Goal: Task Accomplishment & Management: Use online tool/utility

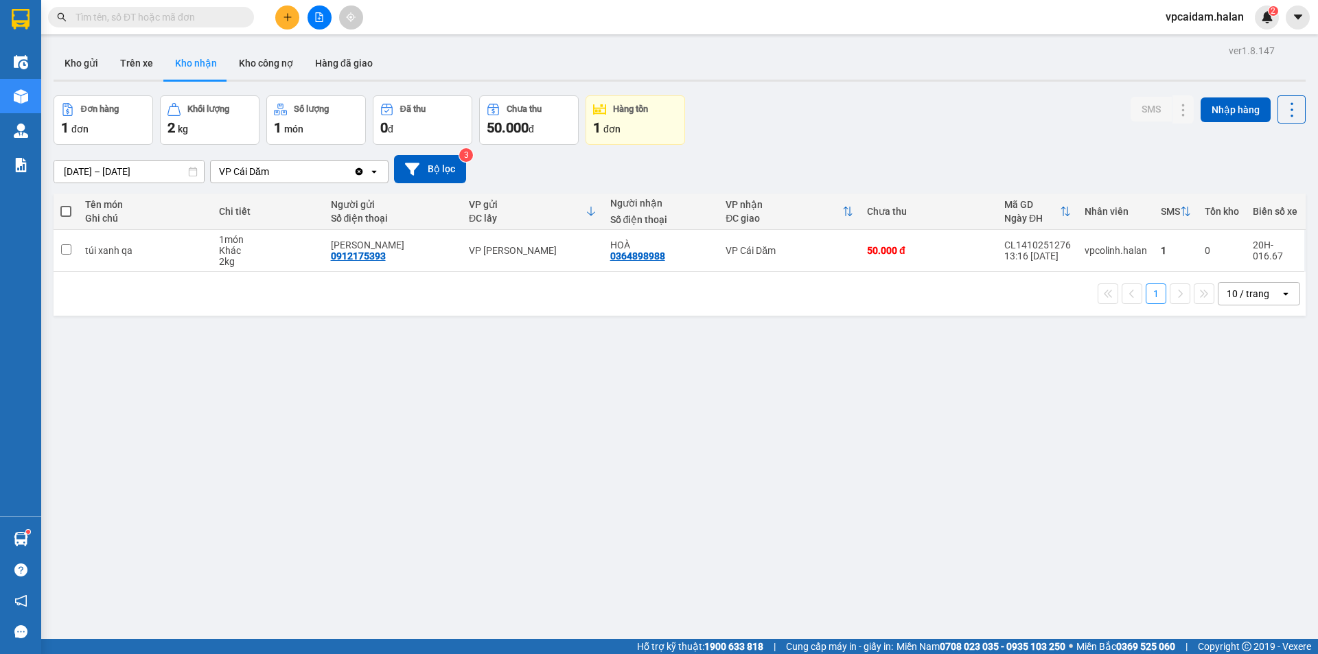
click at [108, 507] on div "ver 1.8.147 Kho gửi Trên xe Kho nhận Kho công nợ Hàng đã giao Đơn hàng 1 đơn Kh…" at bounding box center [679, 368] width 1263 height 654
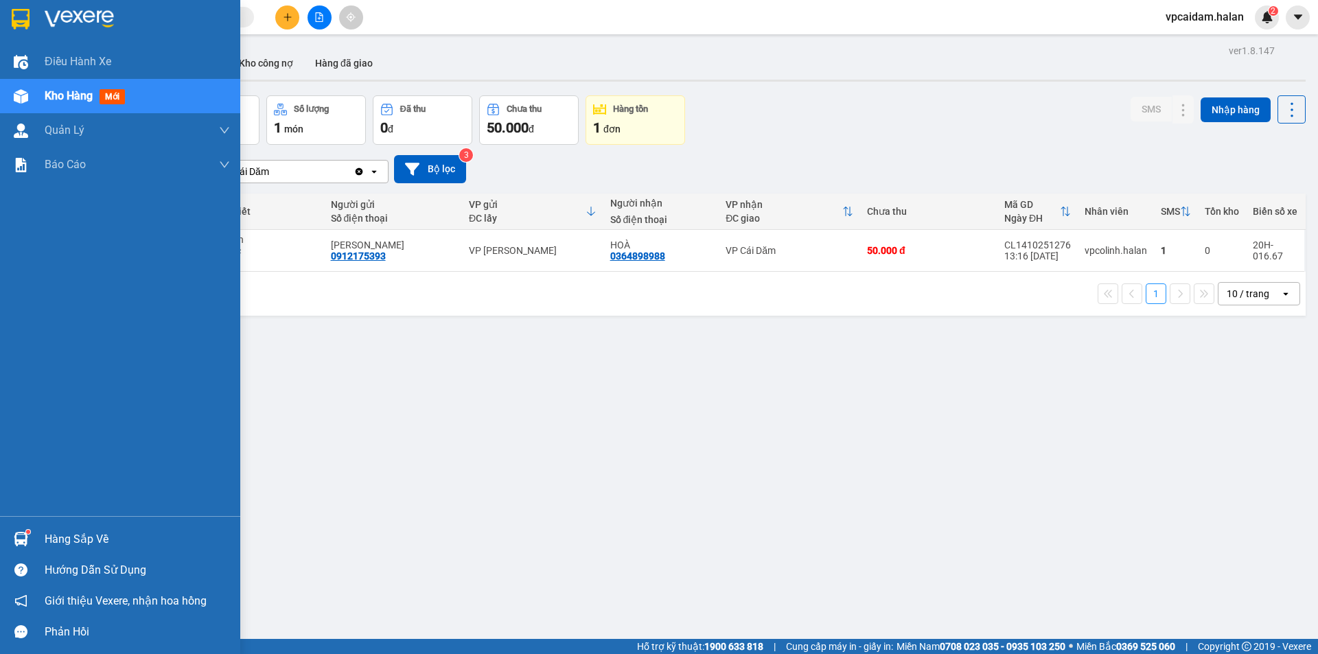
click at [23, 532] on img at bounding box center [21, 539] width 14 height 14
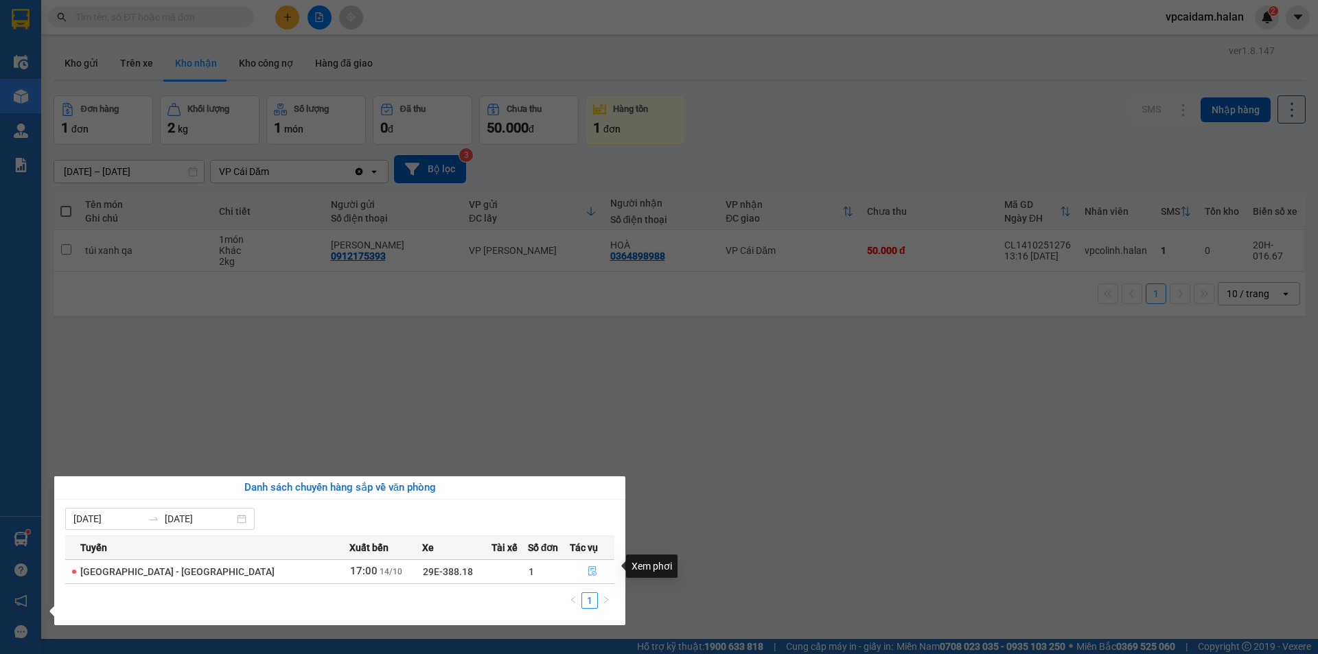
click at [588, 566] on icon "file-done" at bounding box center [593, 571] width 10 height 10
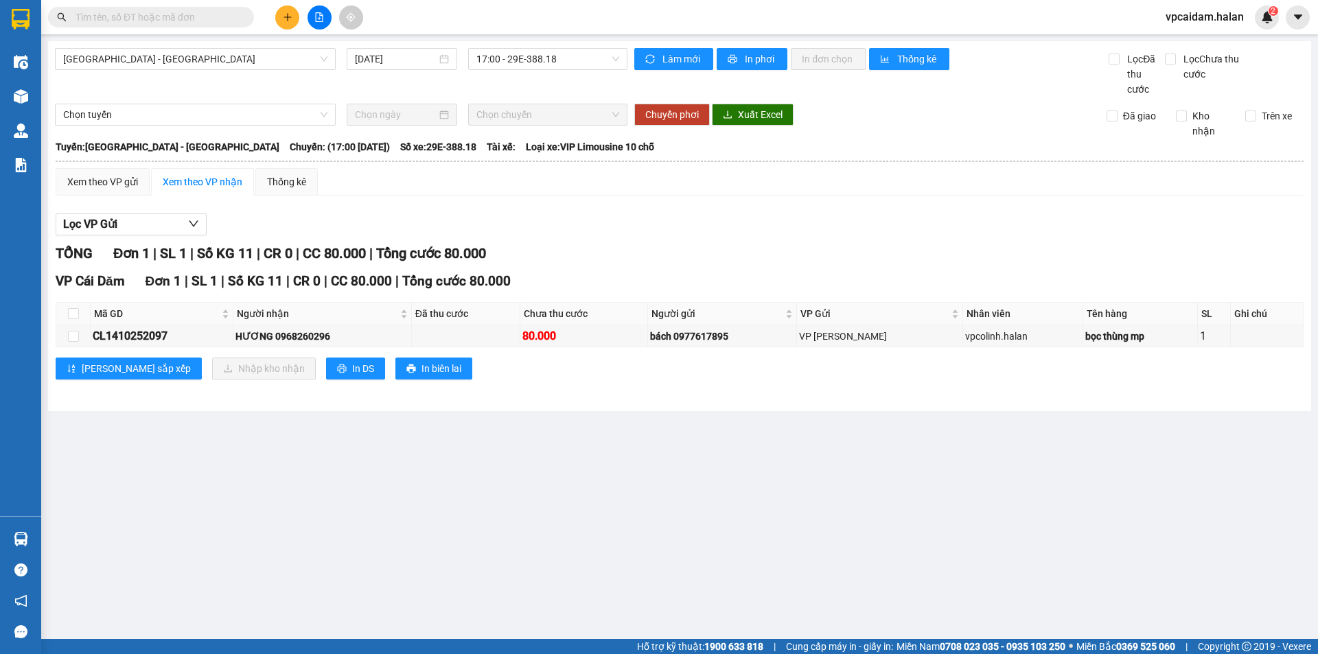
click at [259, 479] on main "[GEOGRAPHIC_DATA] - [GEOGRAPHIC_DATA] [DATE] 17:00 - 29E-388.18 Làm mới In phơi…" at bounding box center [659, 319] width 1318 height 639
click at [176, 481] on main "[GEOGRAPHIC_DATA] - [GEOGRAPHIC_DATA] [DATE] 17:00 - 29E-388.18 Làm mới In phơi…" at bounding box center [659, 319] width 1318 height 639
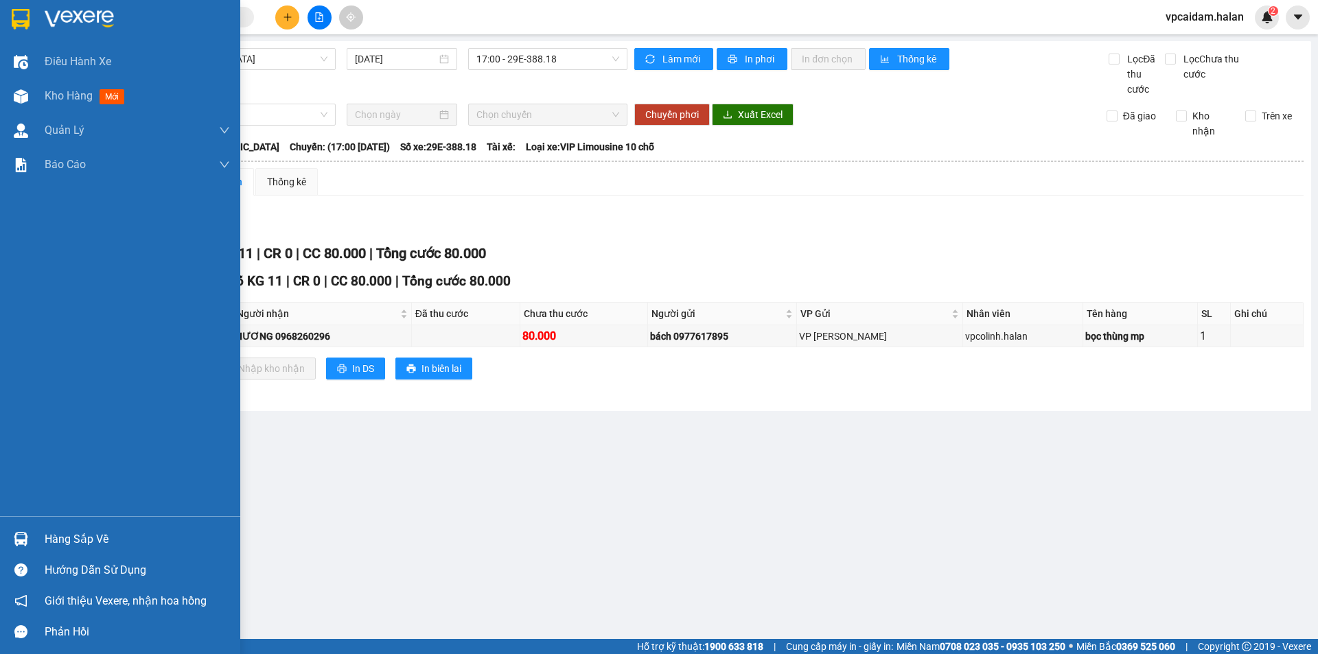
click at [27, 529] on div at bounding box center [21, 539] width 24 height 24
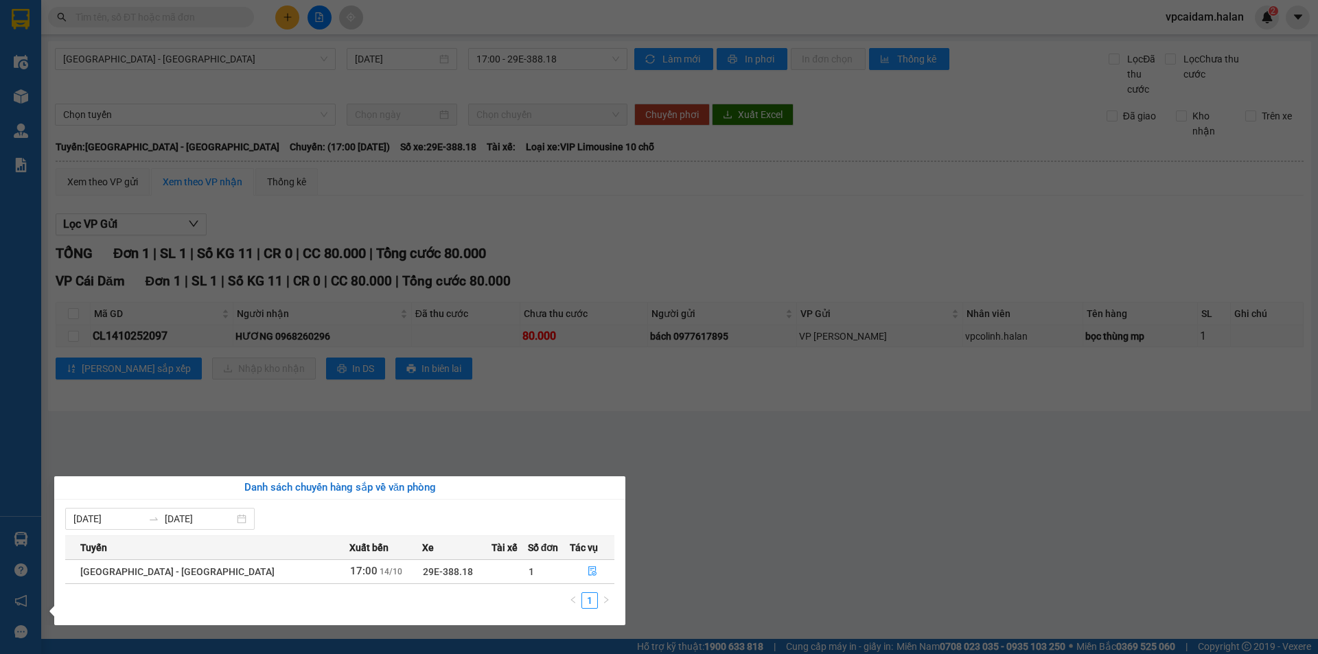
click at [729, 454] on section "Kết quả tìm kiếm ( 0 ) Bộ lọc No Data vpcaidam.halan 2 Điều hành xe Kho hàng mớ…" at bounding box center [659, 327] width 1318 height 654
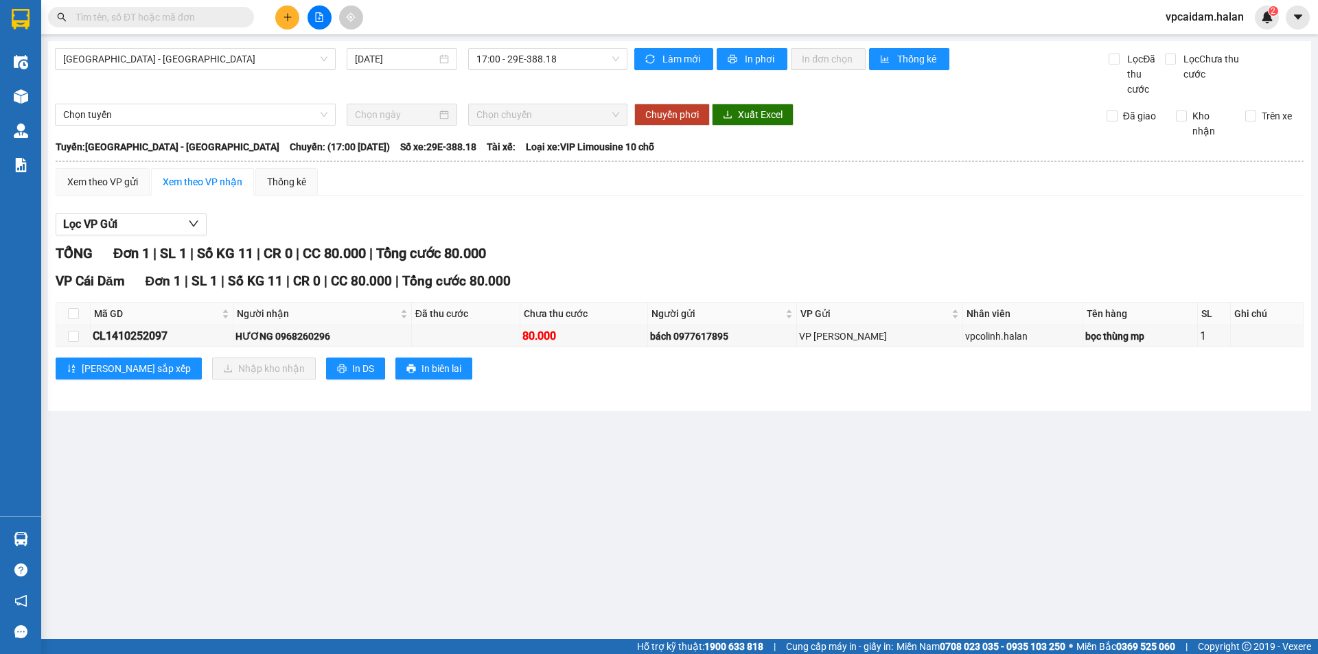
click at [257, 548] on main "[GEOGRAPHIC_DATA] - [GEOGRAPHIC_DATA] [DATE] 17:00 - 29E-388.18 Làm mới In phơi…" at bounding box center [659, 319] width 1318 height 639
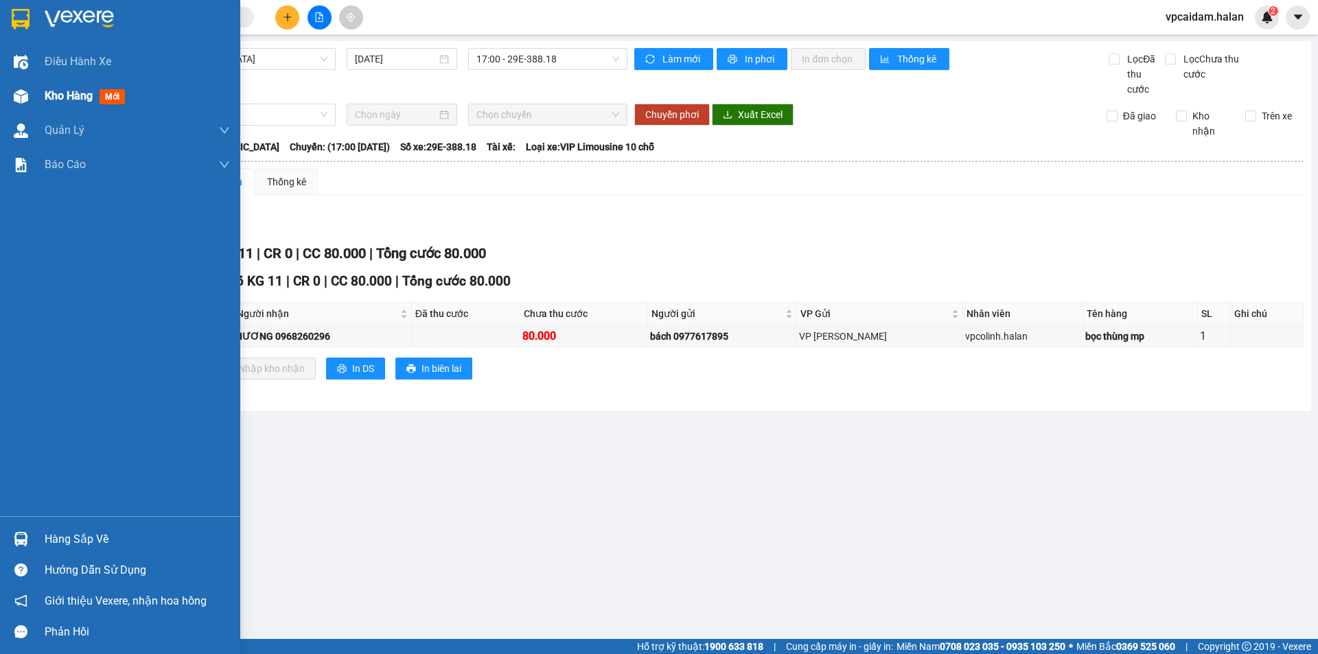
click at [112, 108] on div "Kho hàng mới" at bounding box center [137, 96] width 185 height 34
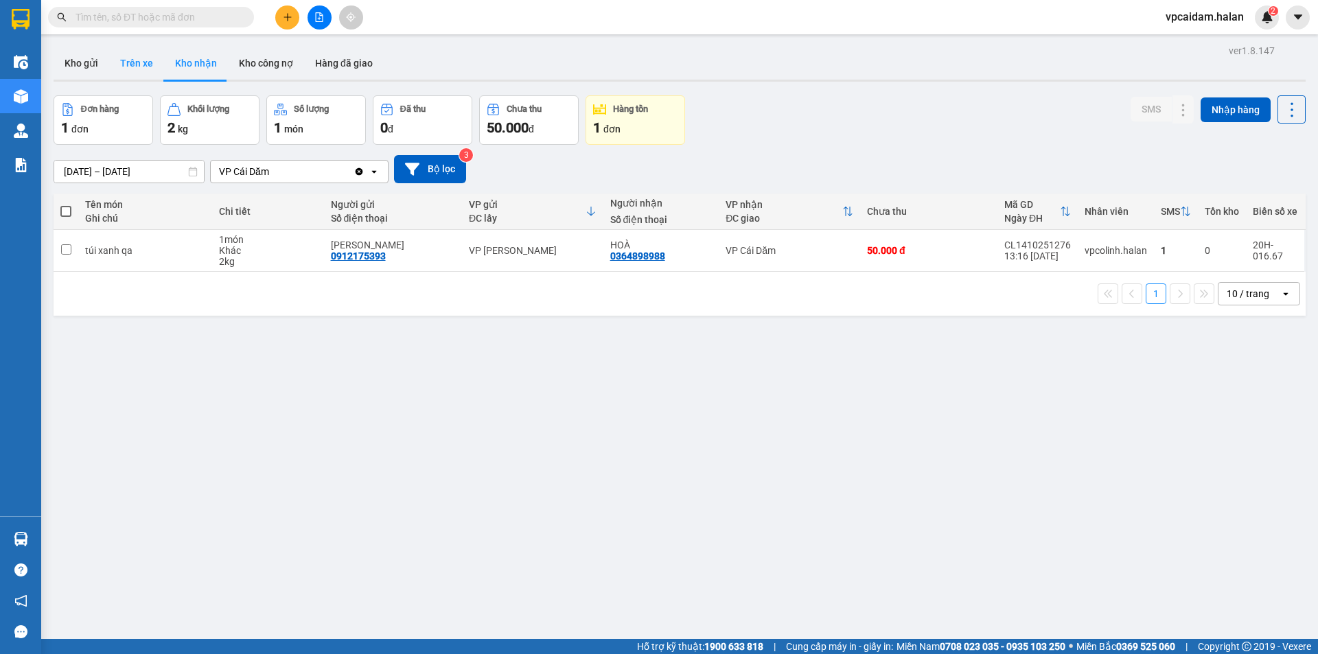
click at [151, 72] on button "Trên xe" at bounding box center [136, 63] width 55 height 33
type input "[DATE] – [DATE]"
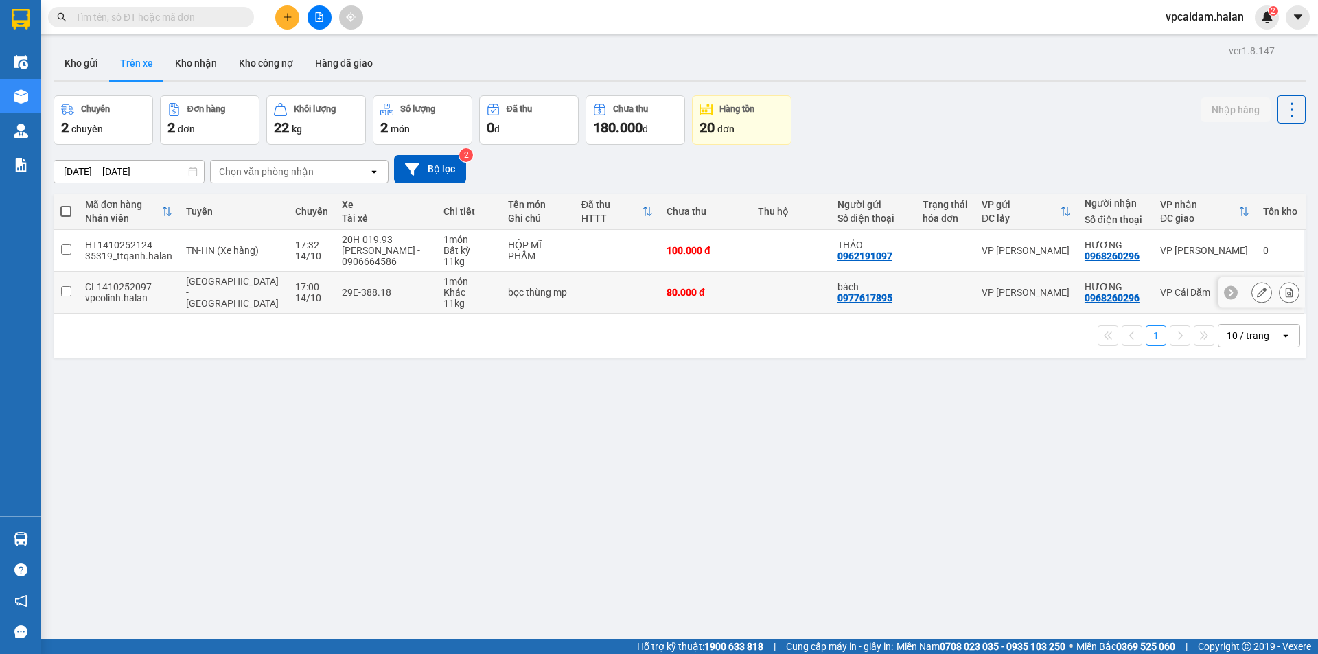
click at [72, 292] on td at bounding box center [66, 293] width 25 height 42
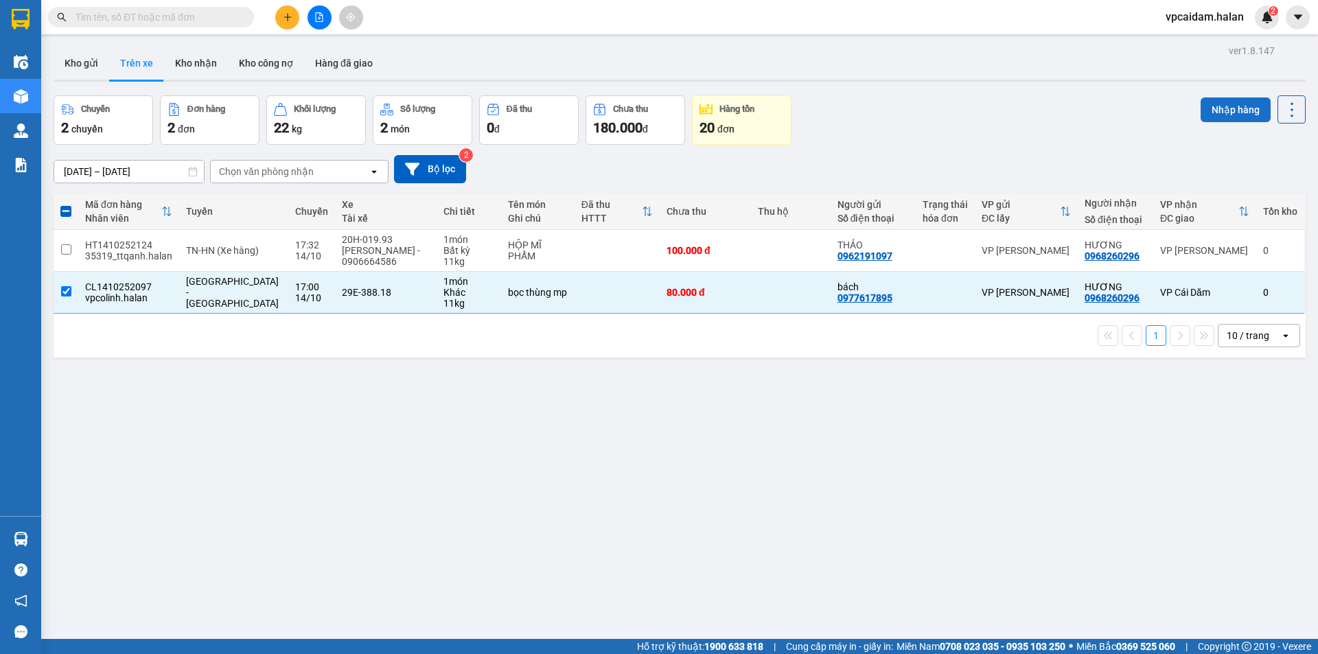
click at [1224, 115] on button "Nhập hàng" at bounding box center [1236, 109] width 70 height 25
checkbox input "false"
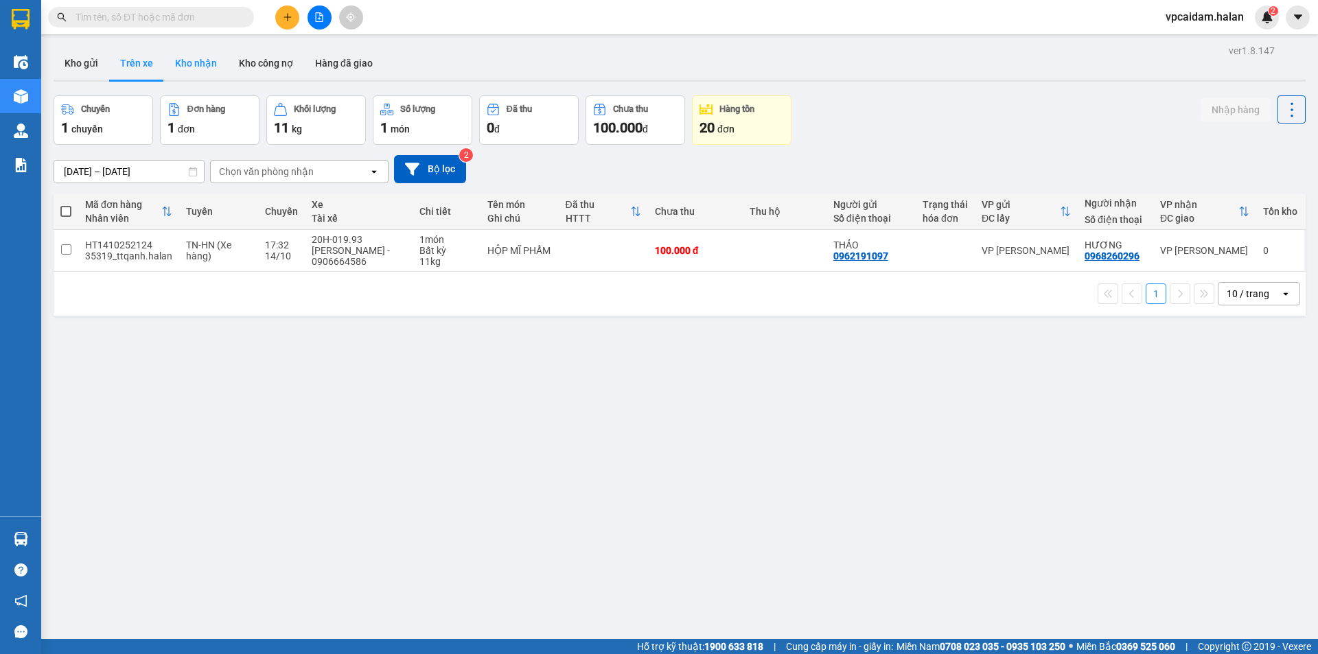
drag, startPoint x: 193, startPoint y: 62, endPoint x: 216, endPoint y: 74, distance: 26.1
click at [194, 62] on button "Kho nhận" at bounding box center [196, 63] width 64 height 33
type input "[DATE] – [DATE]"
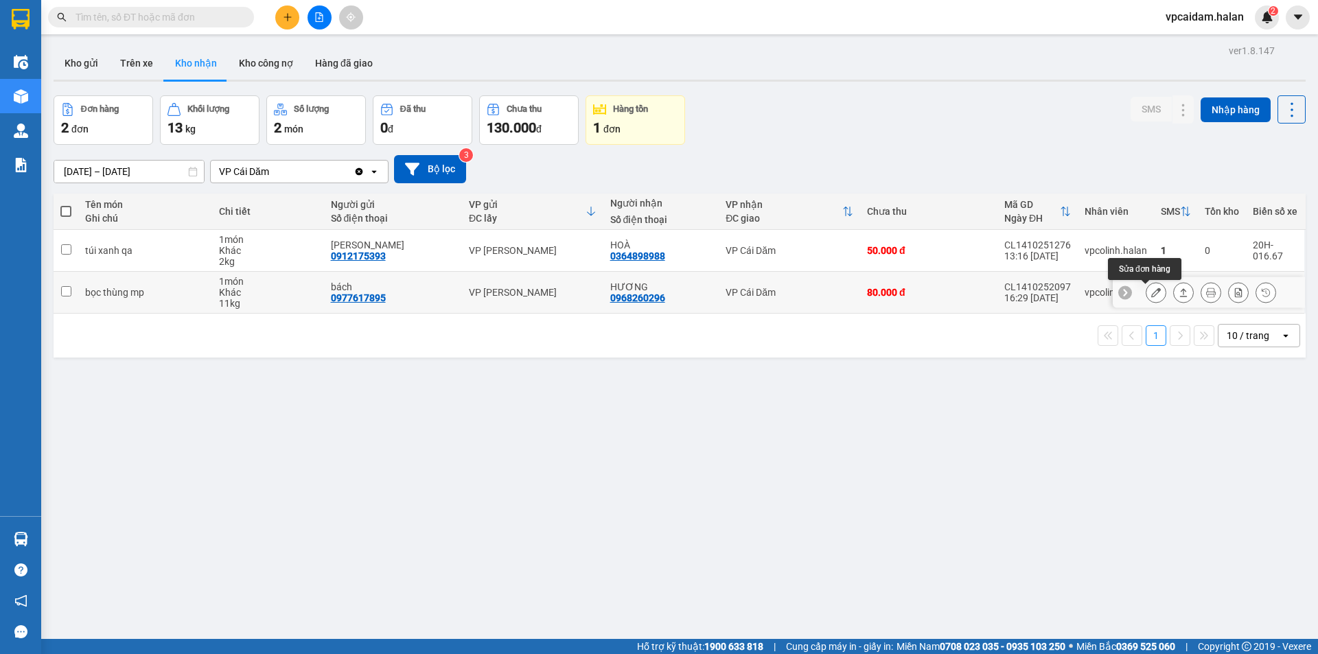
click at [1147, 289] on button at bounding box center [1156, 293] width 19 height 24
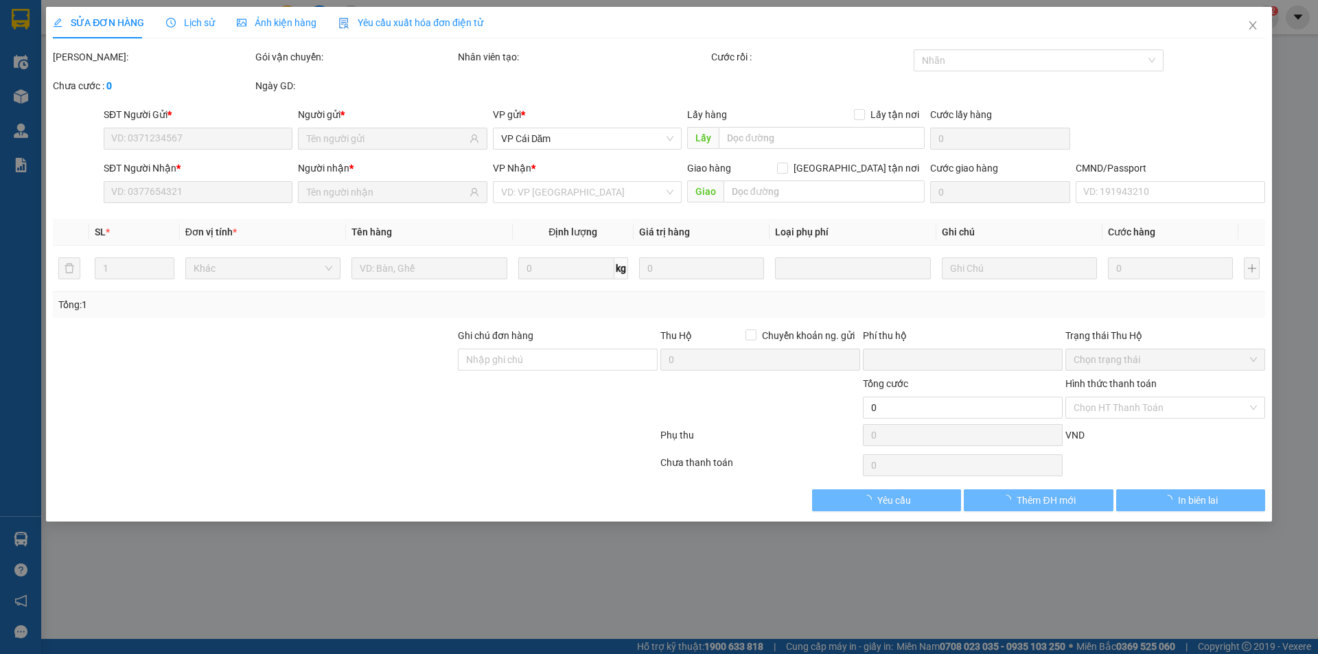
type input "0977617895"
type input "bách"
type input "0968260296"
type input "HƯƠNG"
type input "0"
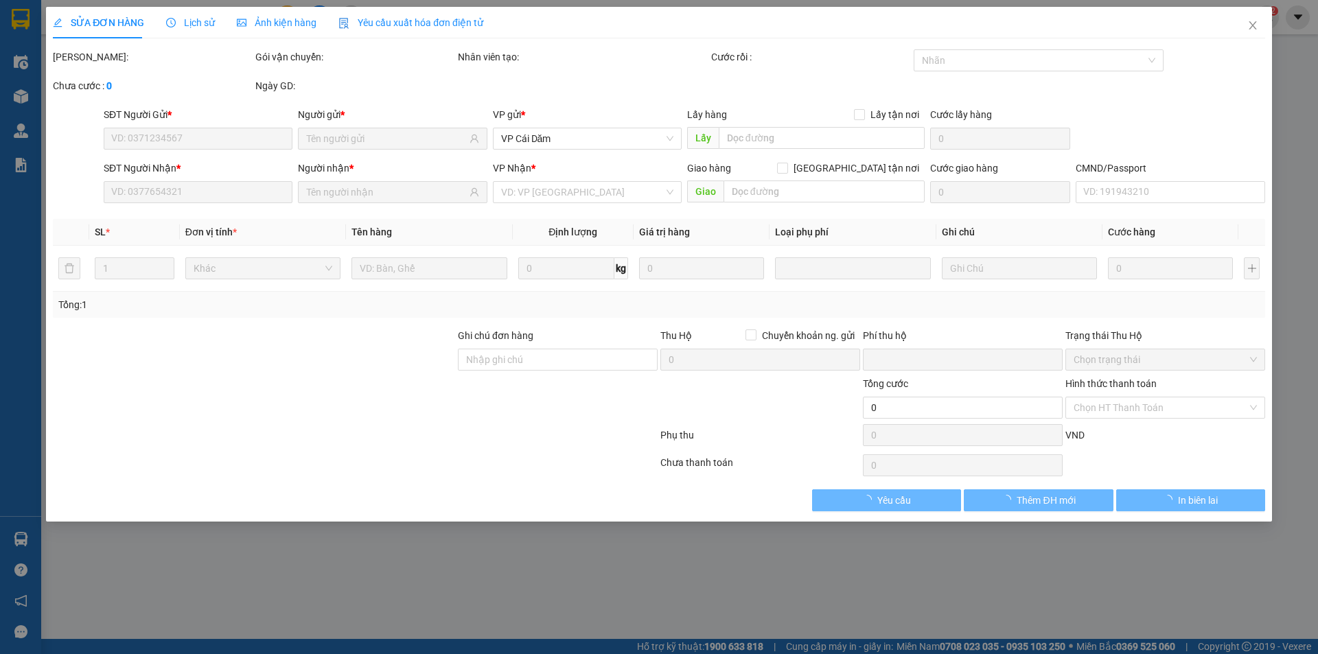
type input "80.000"
type input "0"
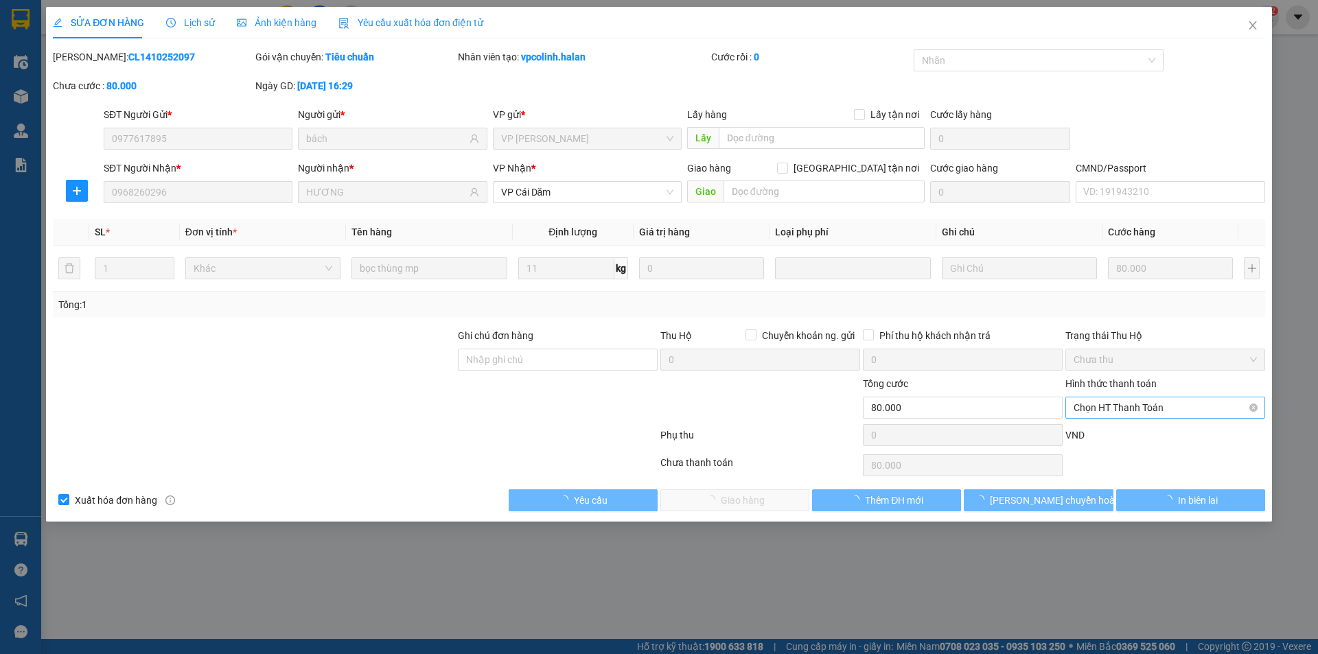
click at [1156, 398] on span "Chọn HT Thanh Toán" at bounding box center [1165, 408] width 183 height 21
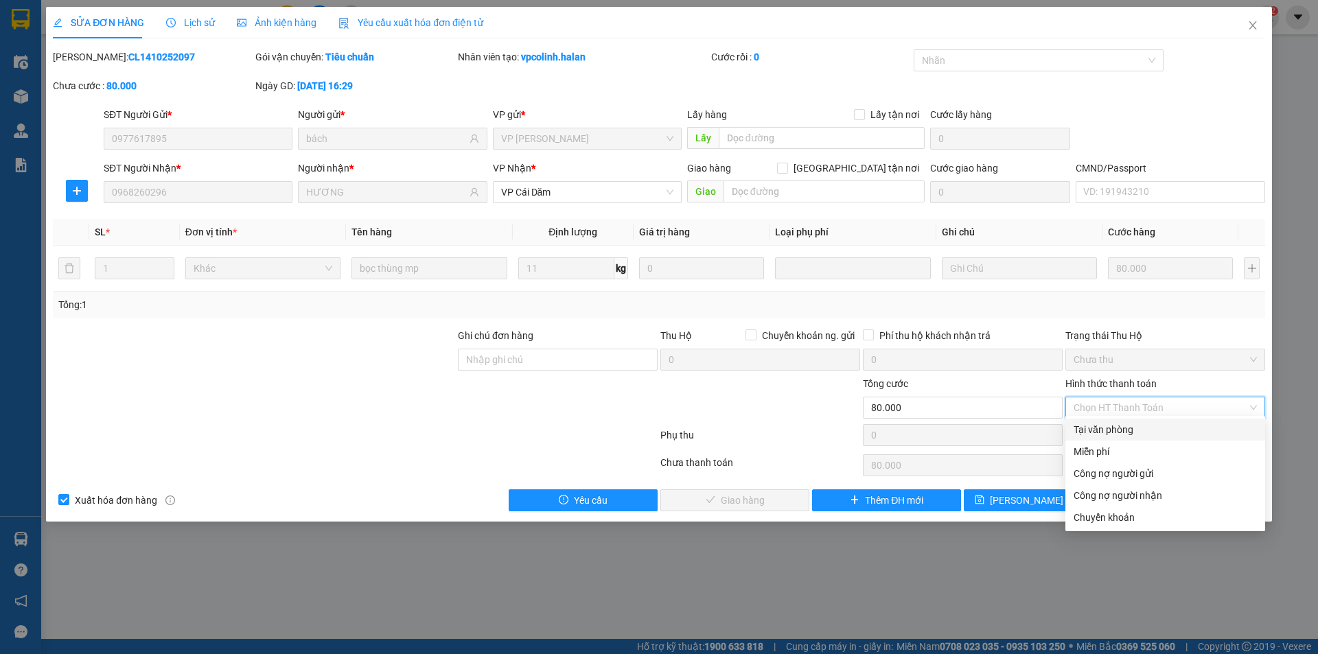
click at [1130, 428] on div "Tại văn phòng" at bounding box center [1165, 429] width 183 height 15
type input "0"
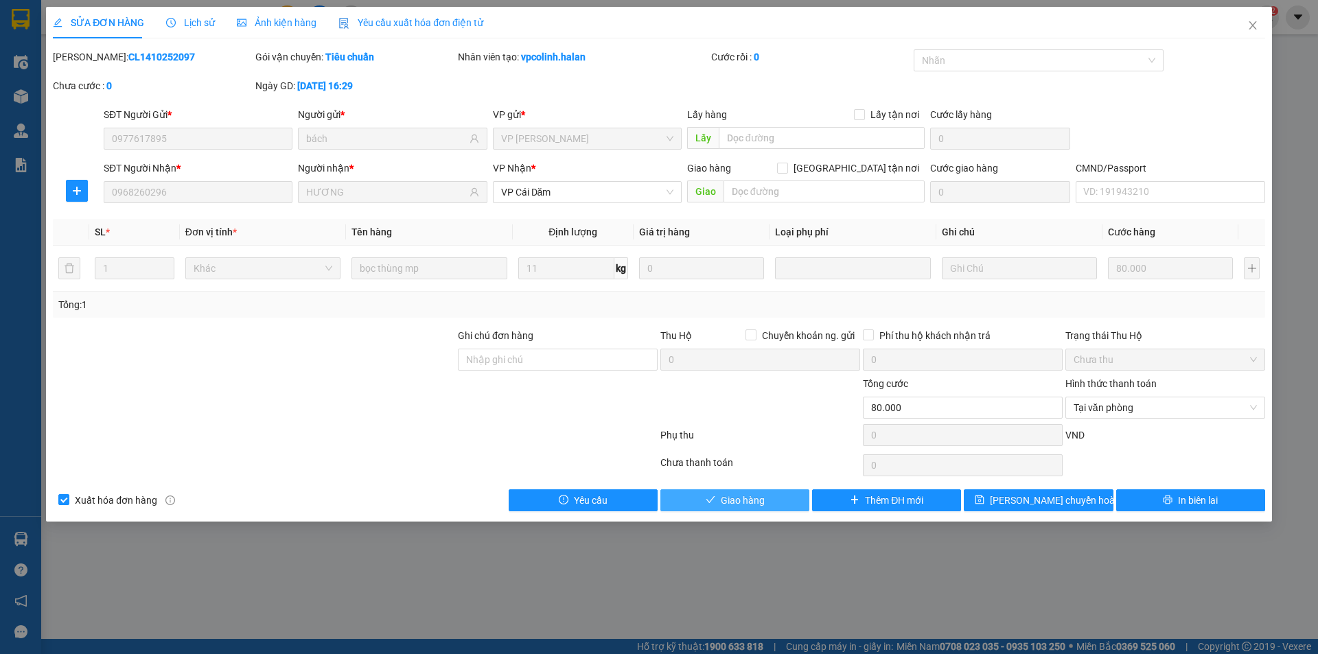
click at [721, 508] on span "Giao hàng" at bounding box center [743, 500] width 44 height 15
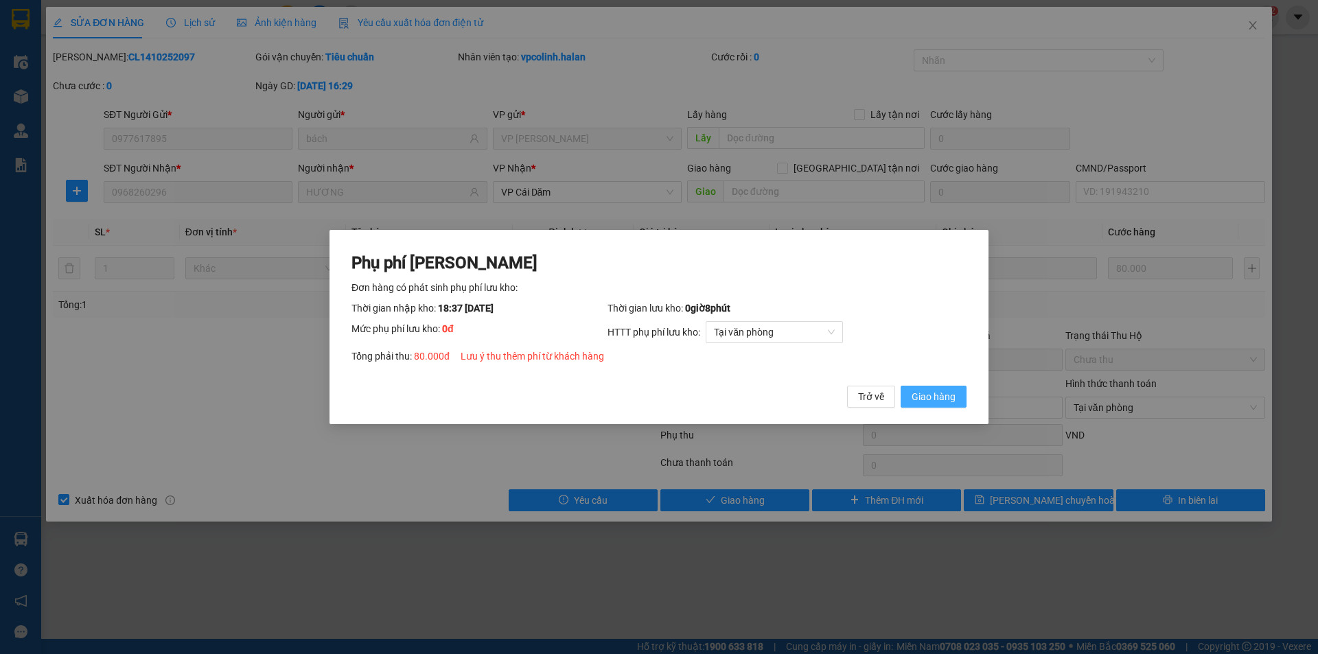
click at [931, 389] on span "Giao hàng" at bounding box center [934, 396] width 44 height 15
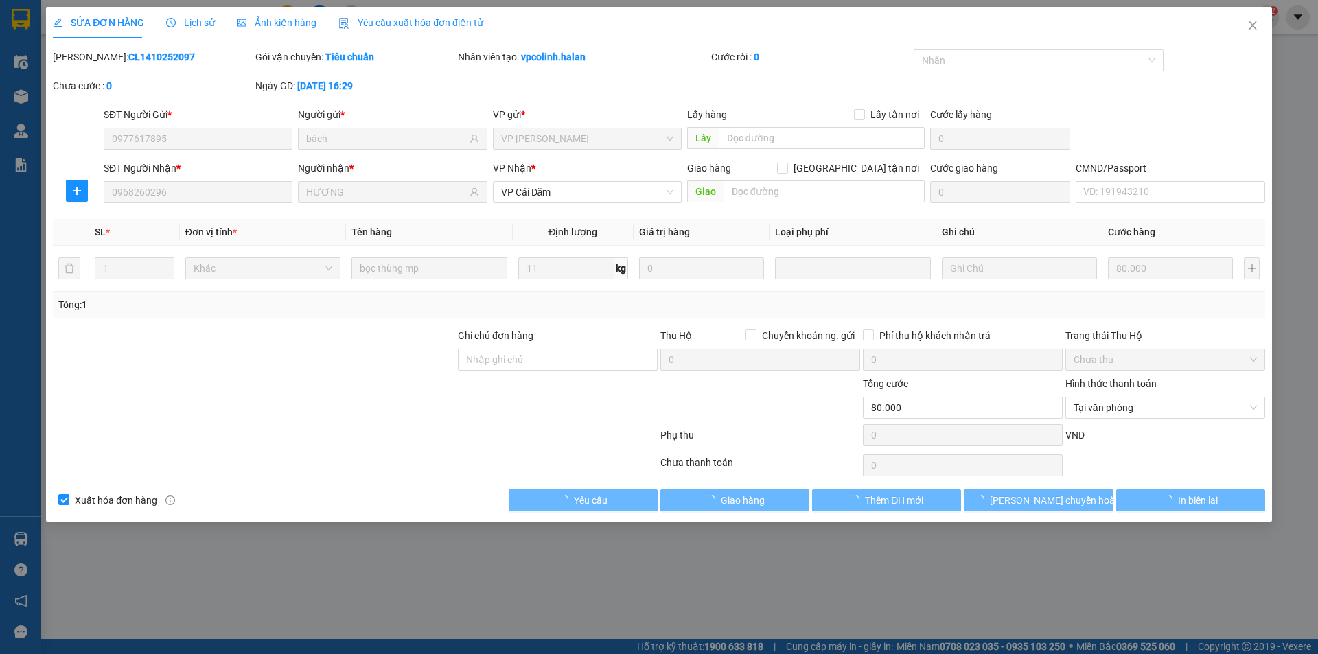
type input "80.000"
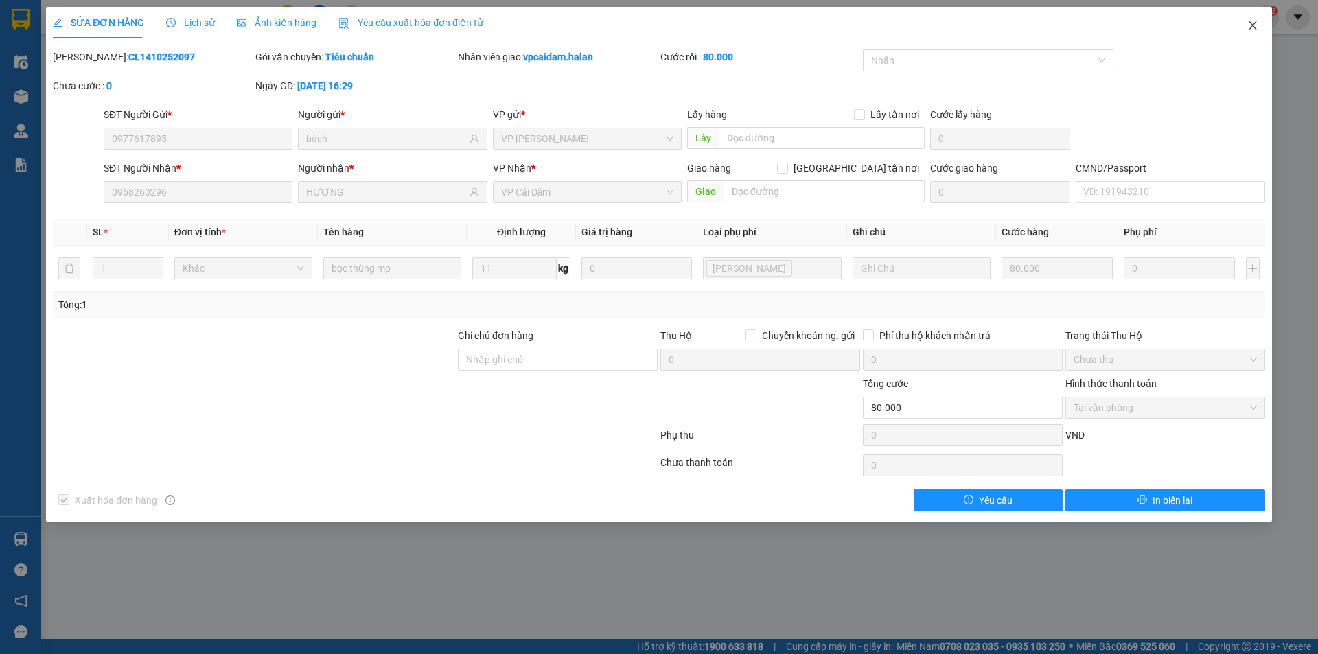
click at [1253, 21] on icon "close" at bounding box center [1253, 25] width 11 height 11
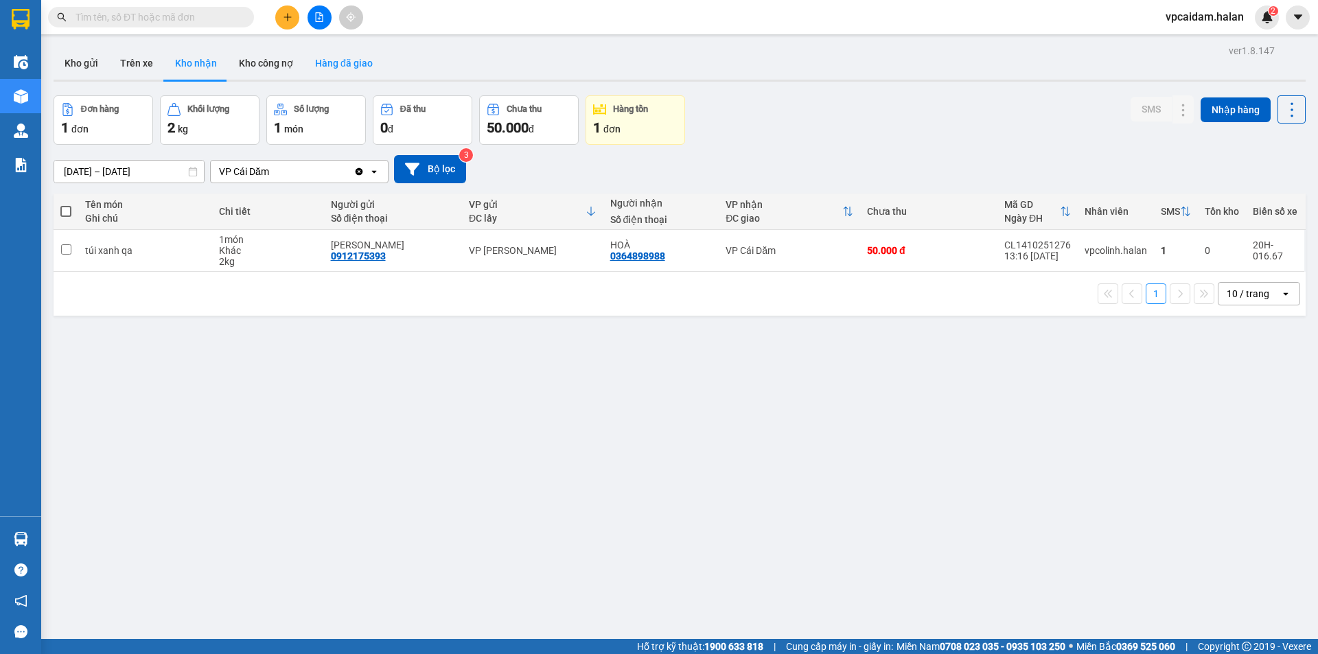
click at [352, 76] on button "Hàng đã giao" at bounding box center [344, 63] width 80 height 33
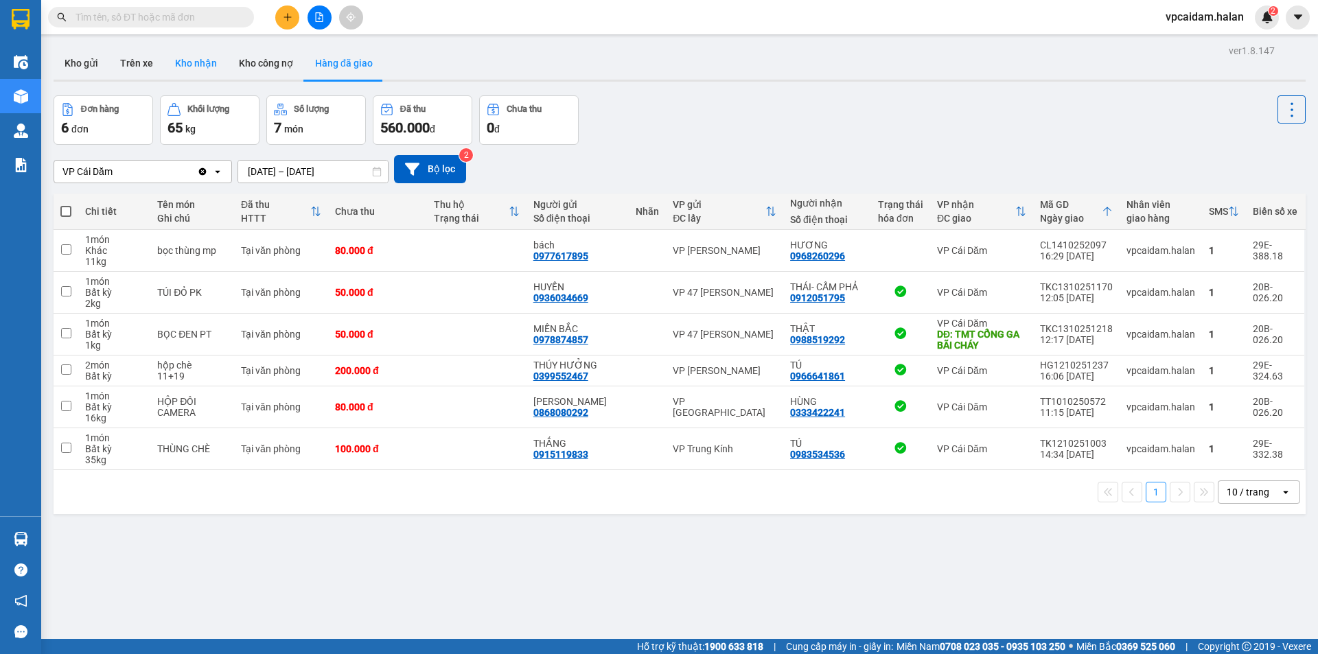
click at [187, 66] on button "Kho nhận" at bounding box center [196, 63] width 64 height 33
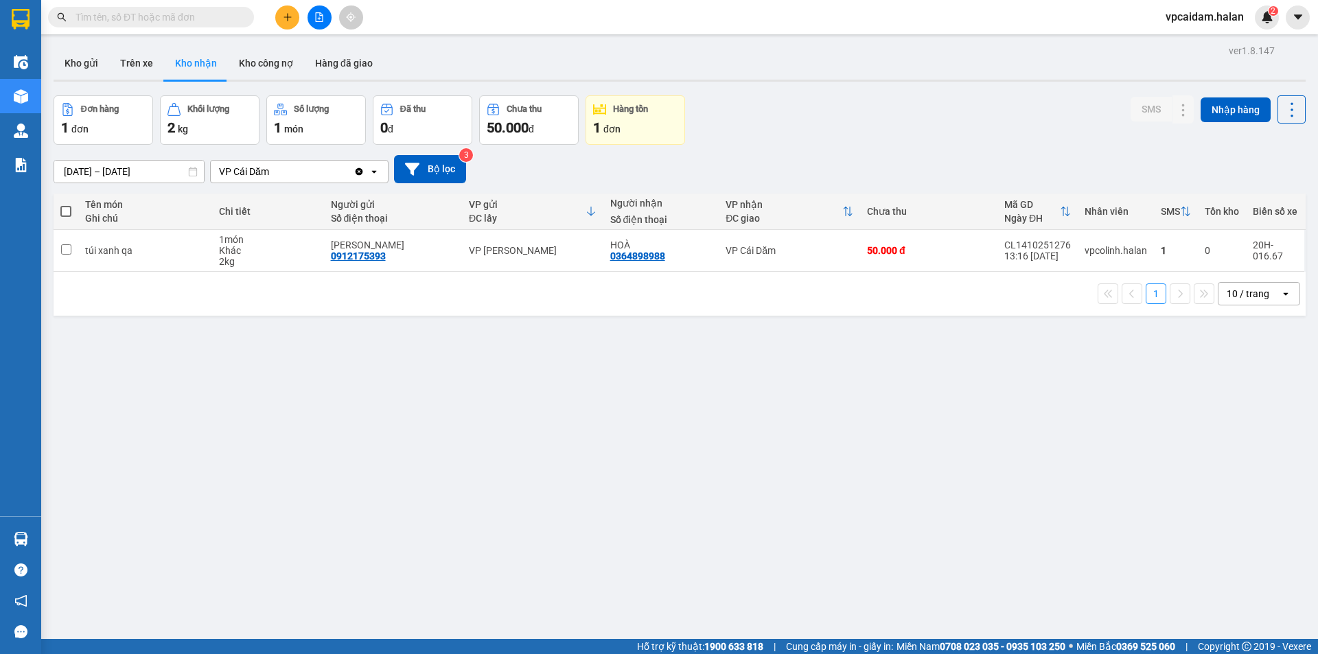
click at [230, 401] on div "ver 1.8.147 Kho gửi Trên xe Kho nhận Kho công nợ Hàng đã giao Đơn hàng 1 đơn Kh…" at bounding box center [679, 368] width 1263 height 654
click at [188, 365] on div "ver 1.8.147 Kho gửi Trên xe Kho nhận Kho công nợ Hàng đã giao Đơn hàng 1 đơn Kh…" at bounding box center [679, 368] width 1263 height 654
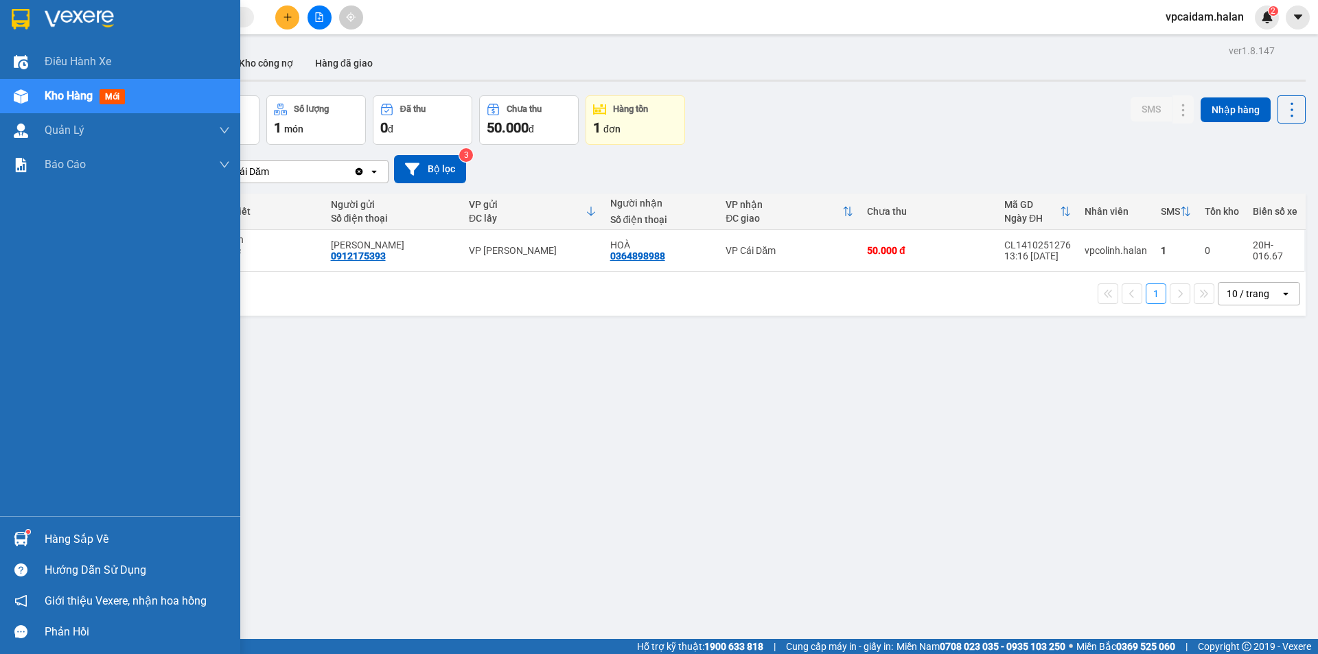
click at [14, 529] on div at bounding box center [21, 539] width 24 height 24
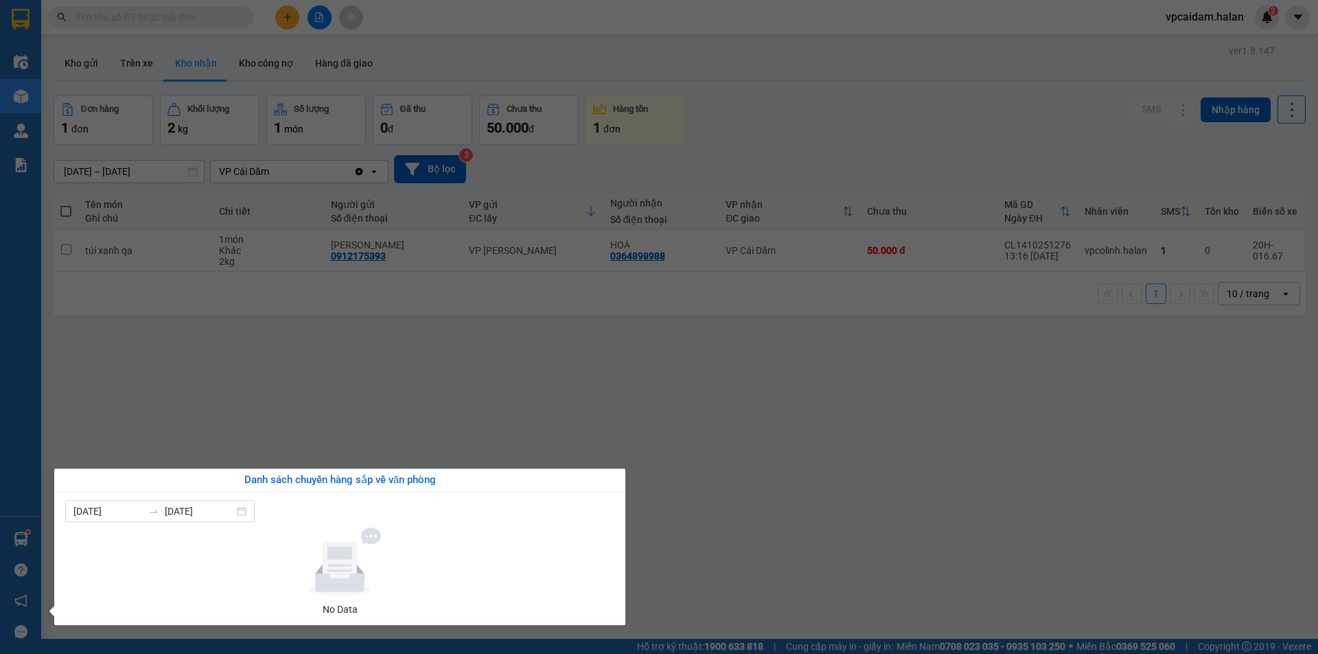
click at [368, 386] on section "Kết quả tìm kiếm ( 0 ) Bộ lọc No Data vpcaidam.halan 2 Điều hành xe Kho hàng mớ…" at bounding box center [659, 327] width 1318 height 654
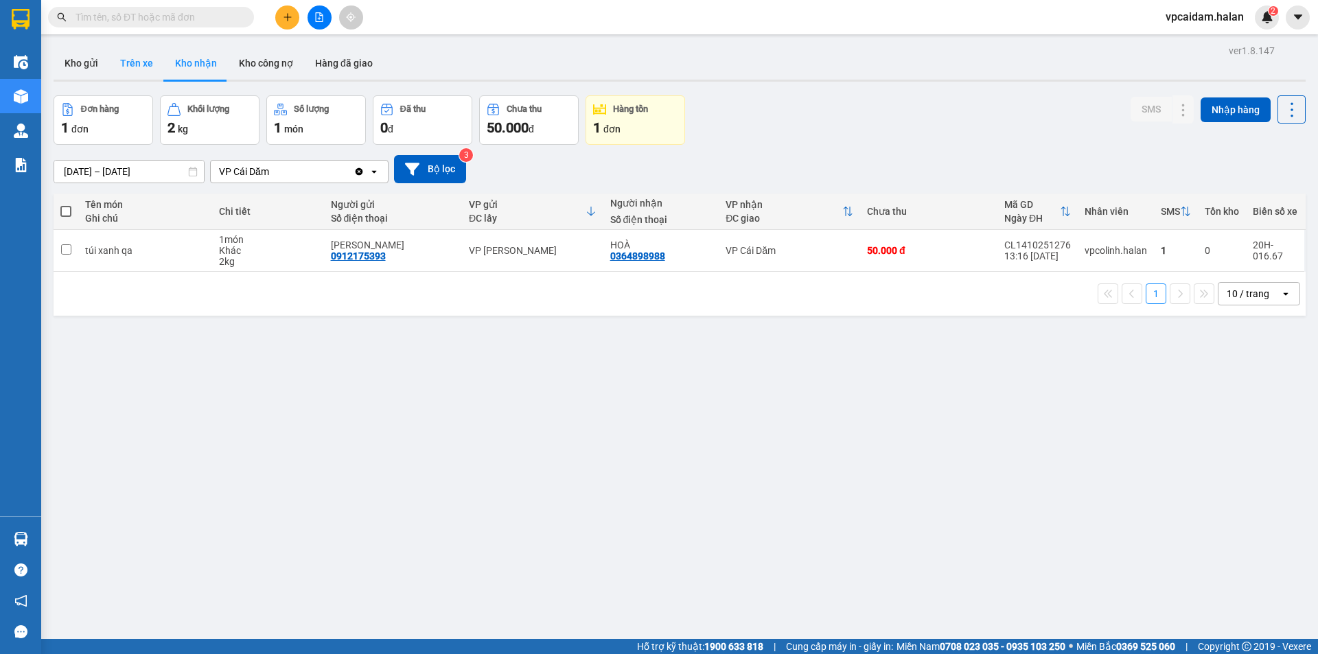
click at [146, 65] on button "Trên xe" at bounding box center [136, 63] width 55 height 33
type input "[DATE] – [DATE]"
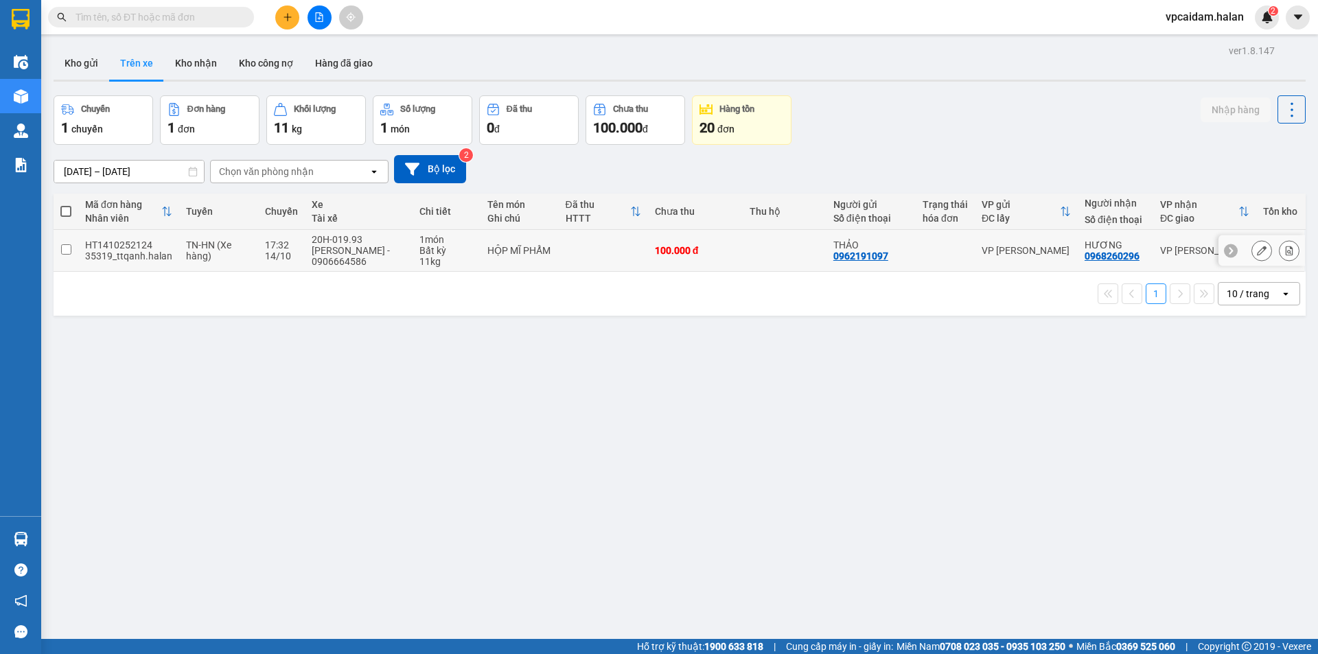
click at [1257, 255] on icon at bounding box center [1262, 251] width 10 height 10
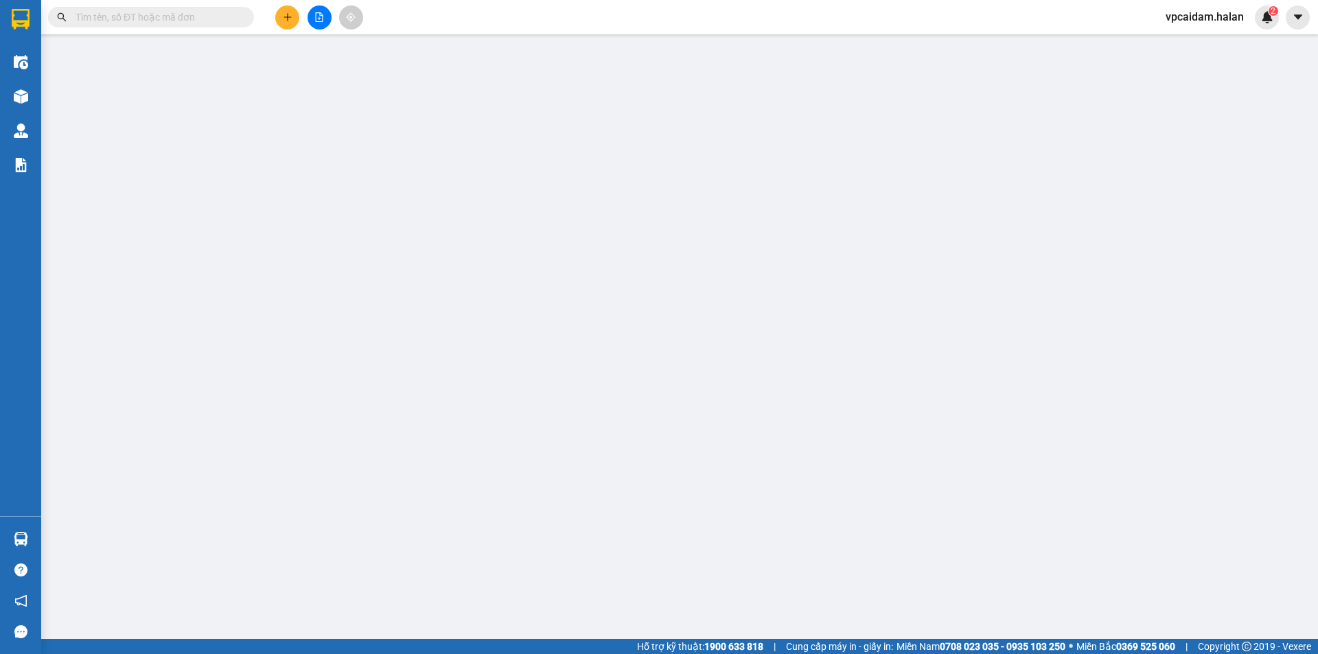
type input "0962191097"
type input "THẢO"
type input "0968260296"
type input "HƯƠNG"
type input "0"
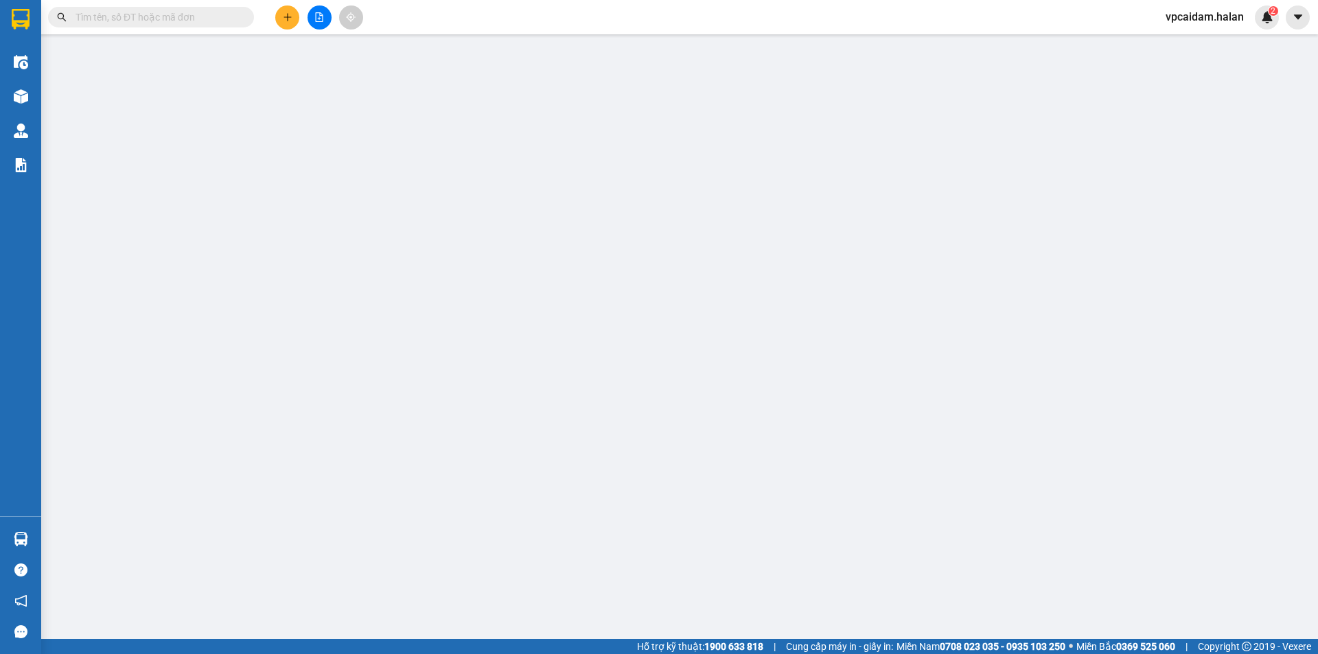
type input "100.000"
type input "0"
type input "100.000"
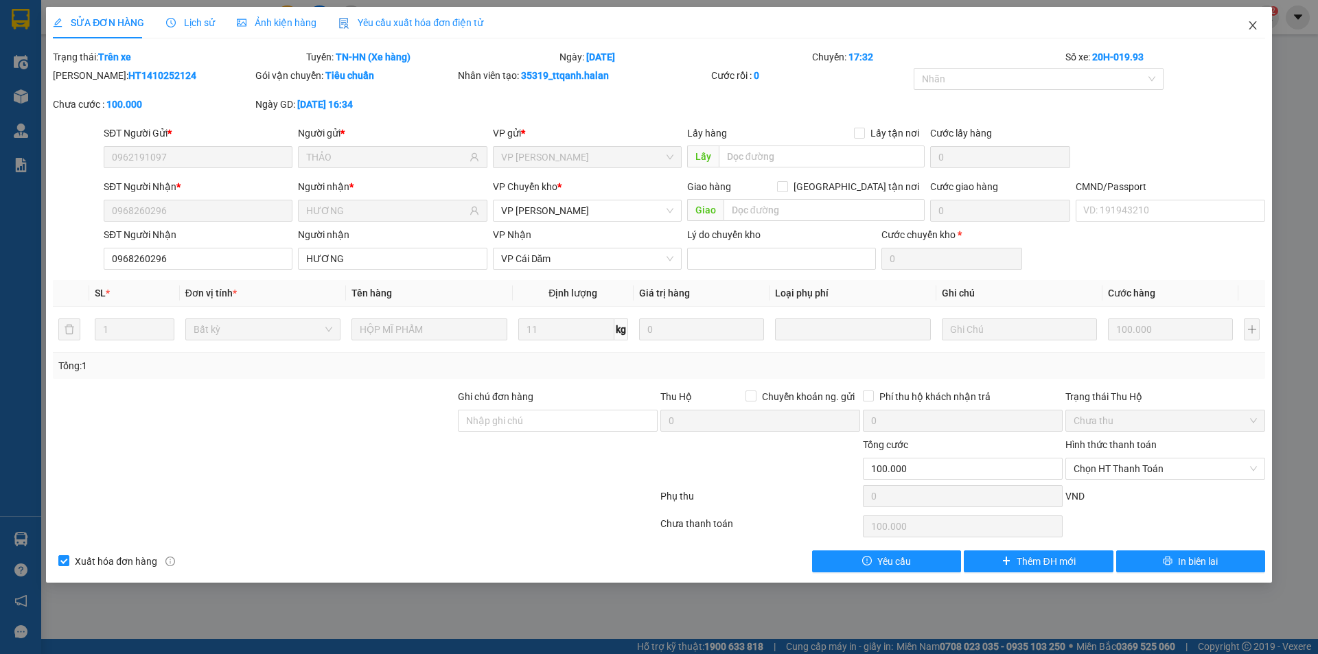
click at [1256, 25] on icon "close" at bounding box center [1253, 25] width 11 height 11
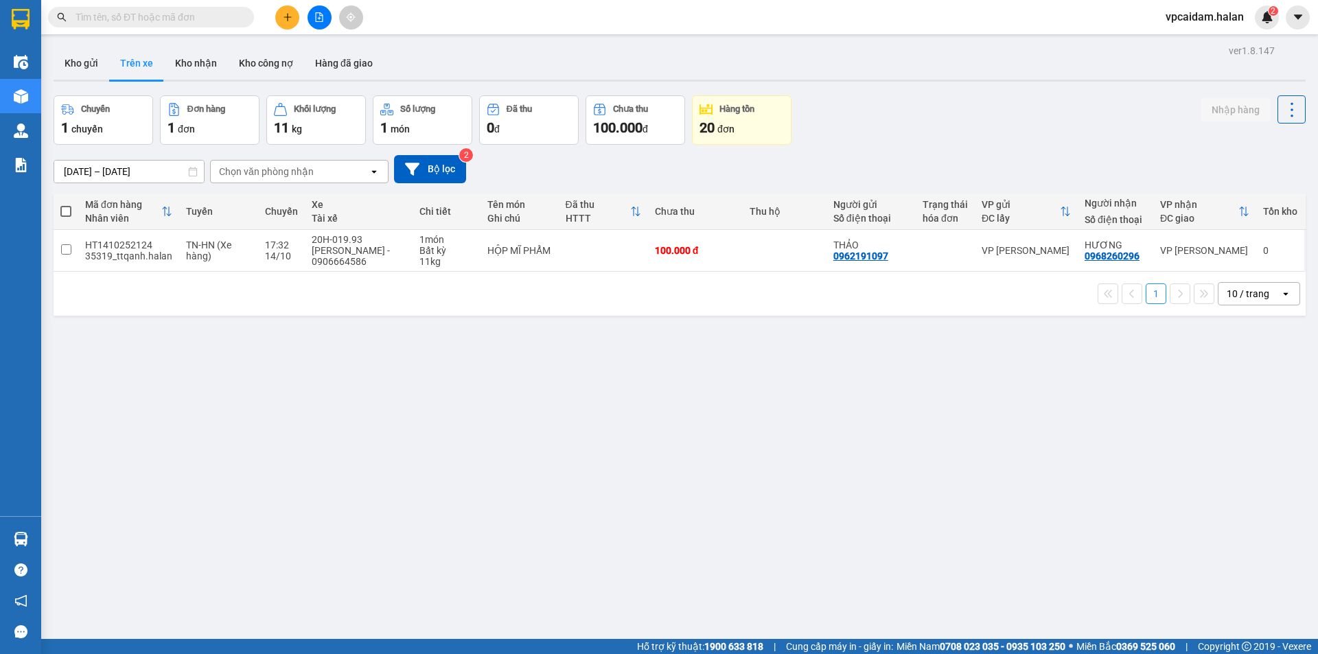
click at [216, 424] on div "ver 1.8.147 Kho gửi Trên xe Kho nhận Kho công nợ Hàng đã giao Chuyến 1 chuyến Đ…" at bounding box center [679, 368] width 1263 height 654
click at [146, 506] on div "ver 1.8.147 Kho gửi Trên xe Kho nhận Kho công nợ Hàng đã giao Chuyến 1 chuyến Đ…" at bounding box center [679, 368] width 1263 height 654
click at [177, 494] on div "ver 1.8.147 Kho gửi Trên xe Kho nhận Kho công nợ Hàng đã giao Chuyến 1 chuyến Đ…" at bounding box center [679, 368] width 1263 height 654
click at [249, 428] on div "ver 1.8.147 Kho gửi Trên xe Kho nhận Kho công nợ Hàng đã giao Chuyến 1 chuyến Đ…" at bounding box center [679, 368] width 1263 height 654
drag, startPoint x: 204, startPoint y: 386, endPoint x: 220, endPoint y: 290, distance: 96.7
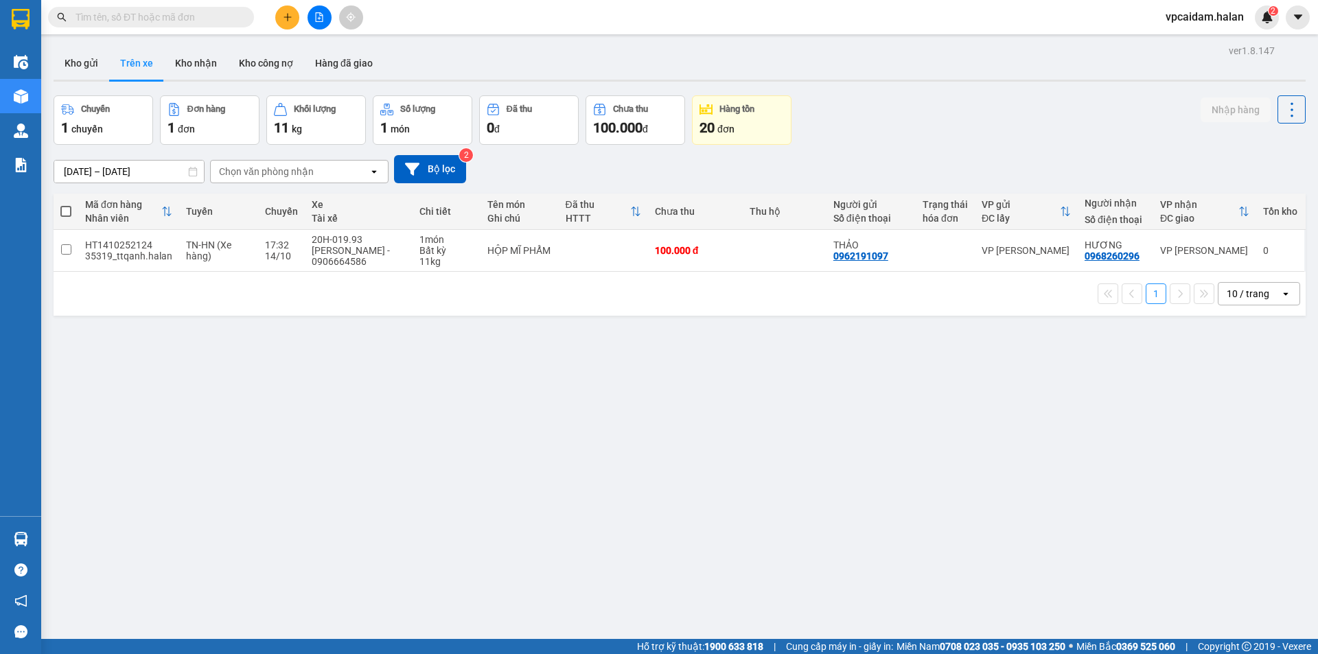
click at [206, 387] on div "ver 1.8.147 Kho gửi Trên xe Kho nhận Kho công nợ Hàng đã giao Chuyến 1 chuyến Đ…" at bounding box center [679, 368] width 1263 height 654
click at [225, 65] on button "Kho nhận" at bounding box center [196, 63] width 64 height 33
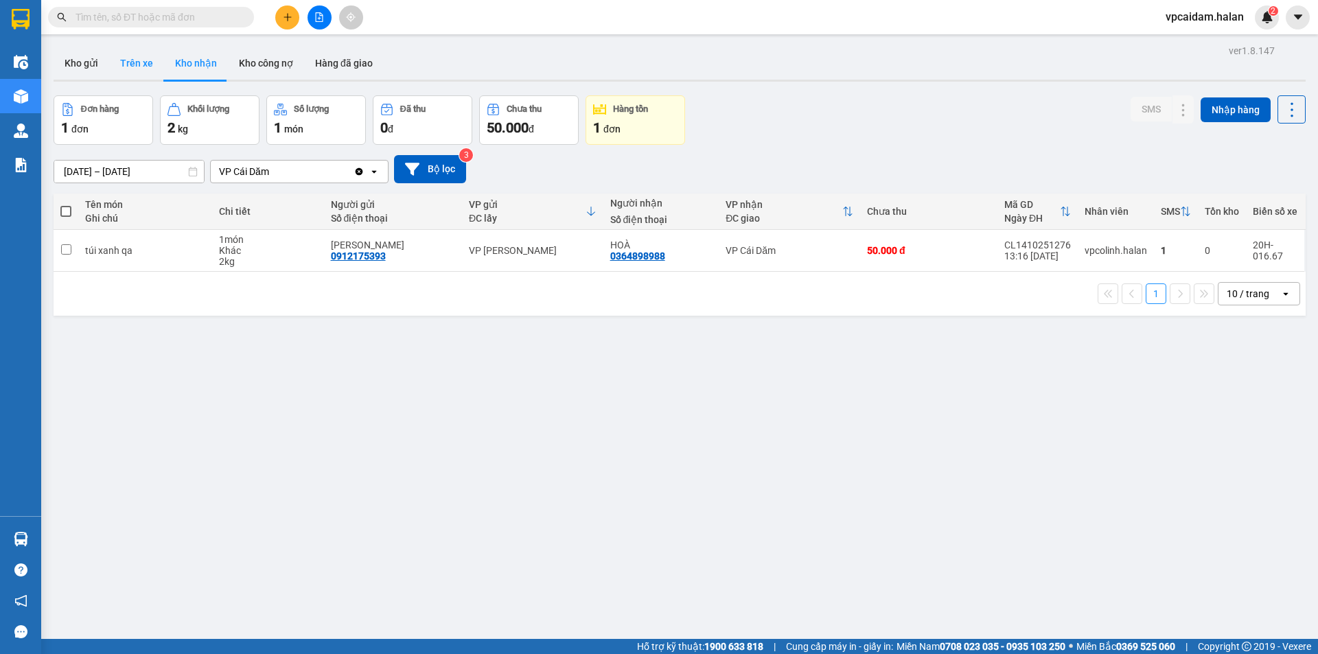
click at [135, 58] on button "Trên xe" at bounding box center [136, 63] width 55 height 33
type input "[DATE] – [DATE]"
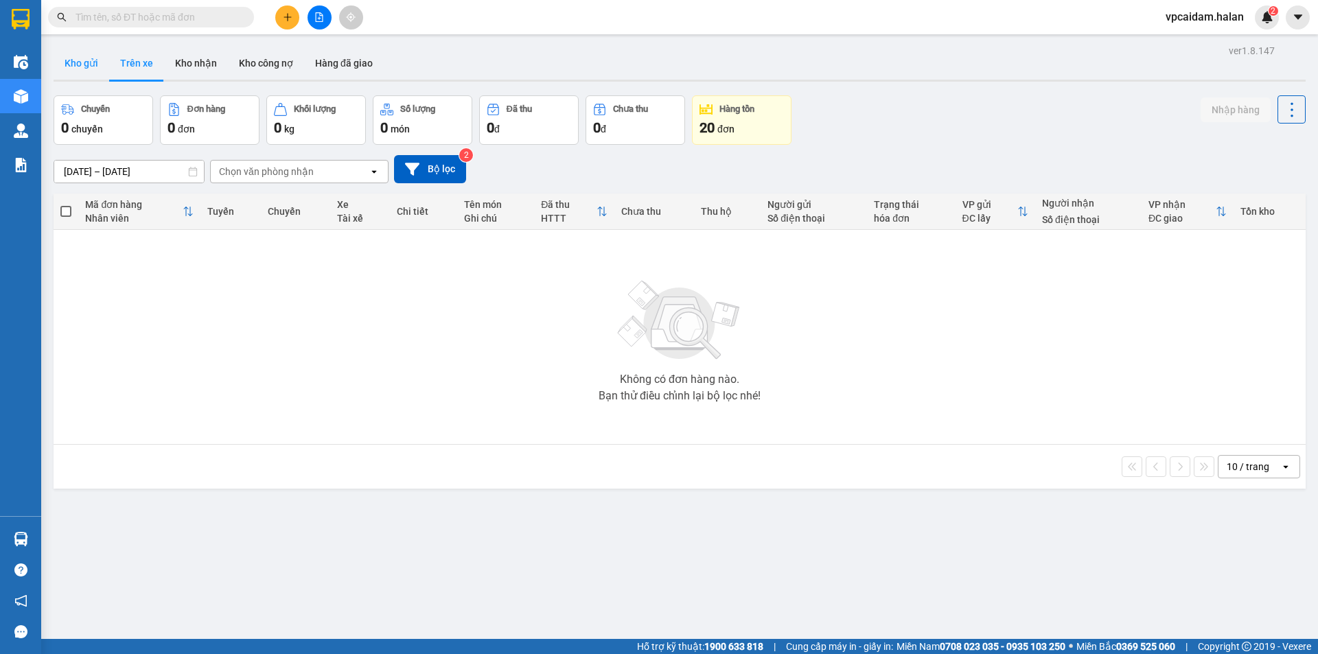
click at [89, 68] on button "Kho gửi" at bounding box center [82, 63] width 56 height 33
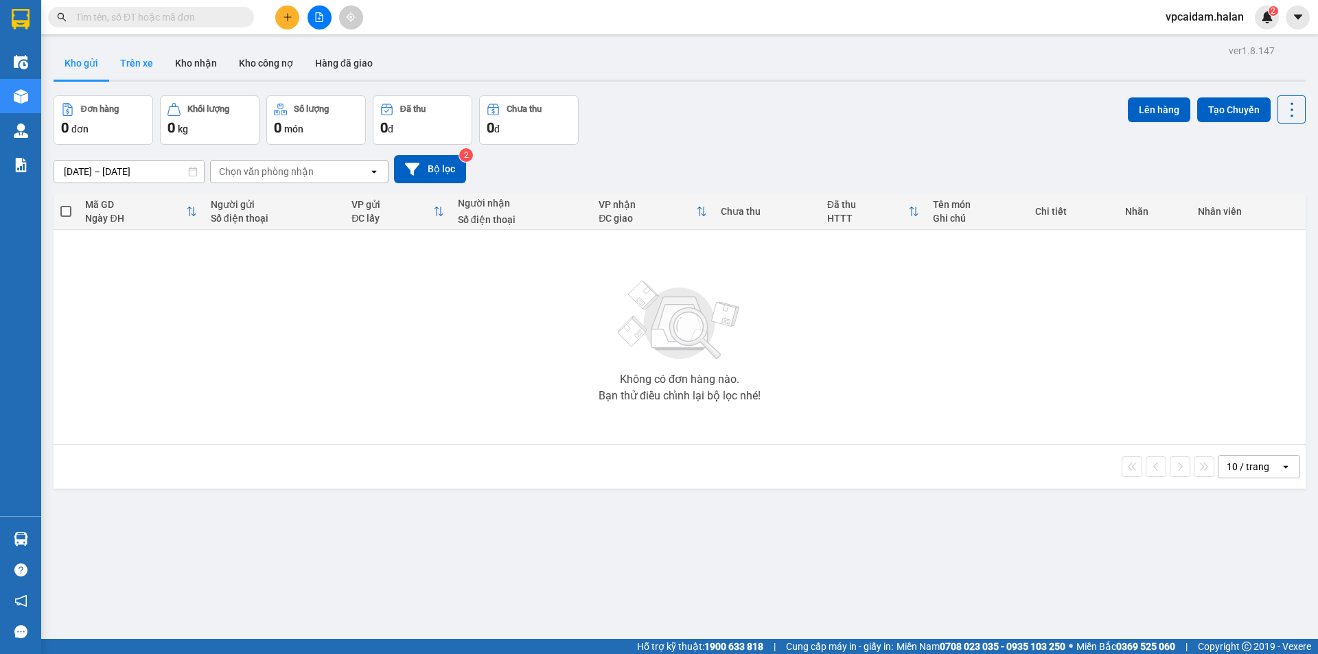
click at [136, 69] on button "Trên xe" at bounding box center [136, 63] width 55 height 33
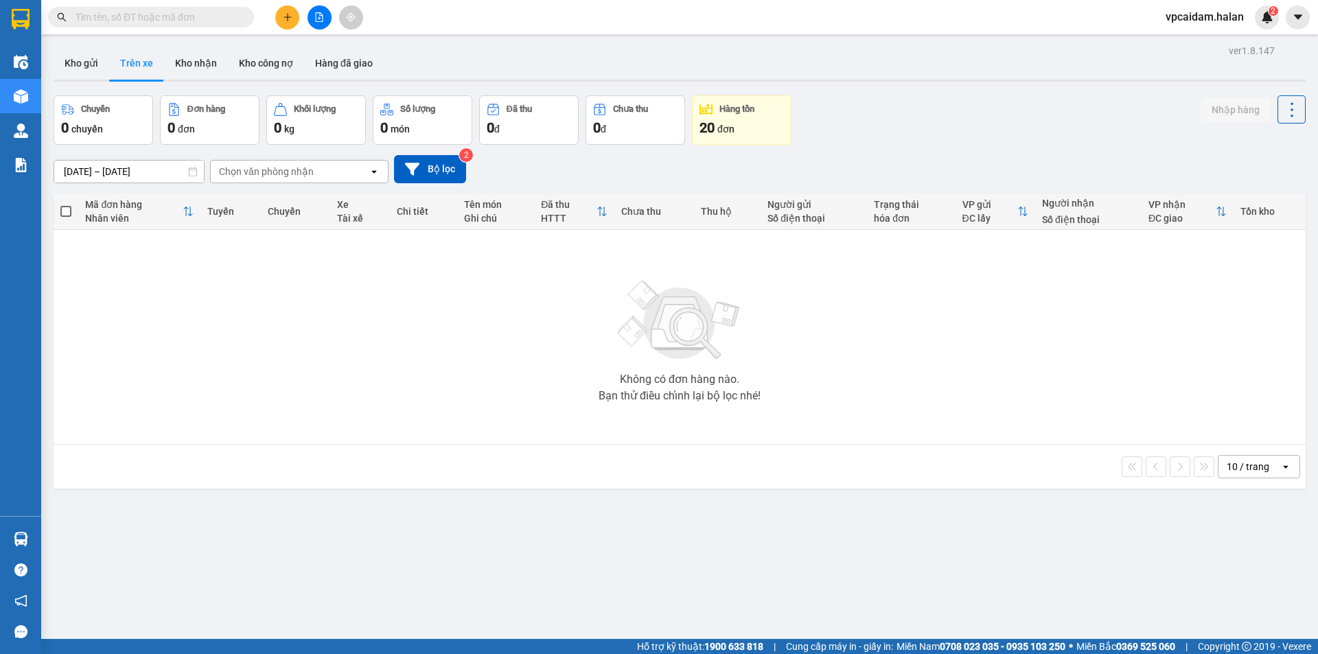
click at [225, 370] on div "Không có đơn hàng nào. Bạn thử điều chỉnh lại bộ lọc nhé!" at bounding box center [679, 337] width 1239 height 206
click at [155, 330] on div "Không có đơn hàng nào. Bạn thử điều chỉnh lại bộ lọc nhé!" at bounding box center [679, 337] width 1239 height 206
click at [221, 411] on div "Không có đơn hàng nào. Bạn thử điều chỉnh lại bộ lọc nhé!" at bounding box center [679, 337] width 1239 height 206
click at [166, 553] on div "ver 1.8.147 Kho gửi Trên xe Kho nhận Kho công nợ Hàng đã giao Chuyến 0 chuyến Đ…" at bounding box center [679, 368] width 1263 height 654
click at [201, 67] on button "Kho nhận" at bounding box center [196, 63] width 64 height 33
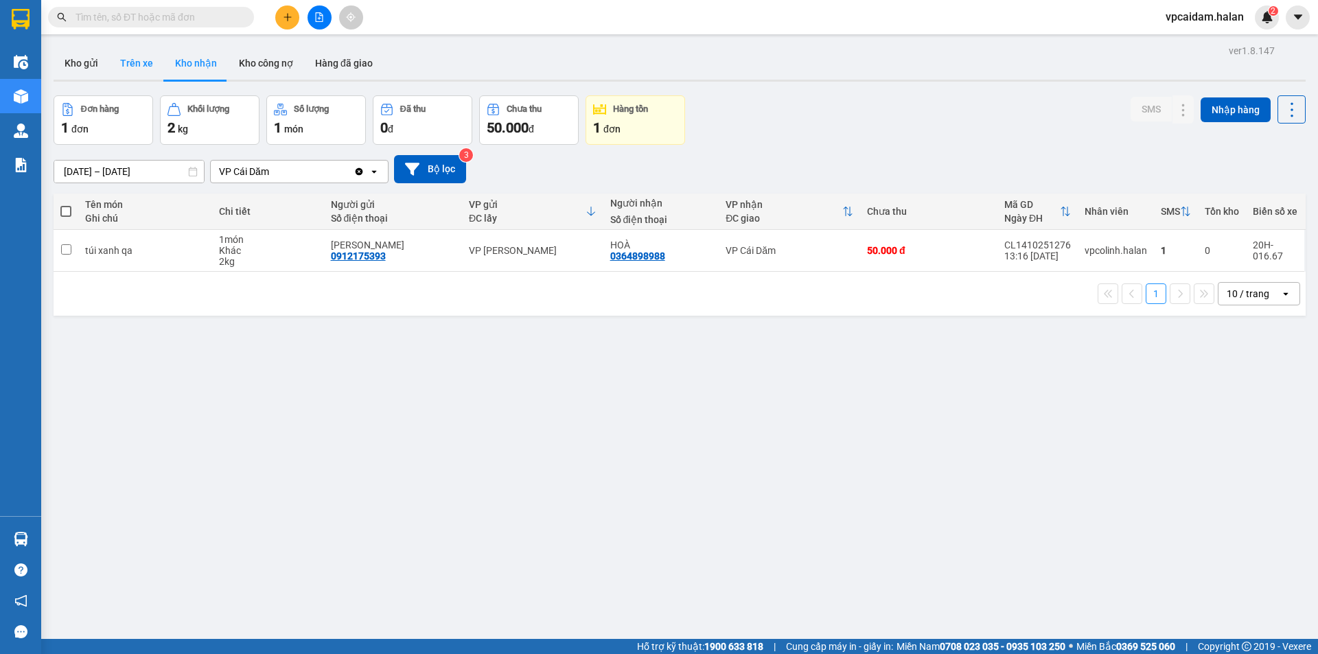
click at [127, 61] on button "Trên xe" at bounding box center [136, 63] width 55 height 33
type input "[DATE] – [DATE]"
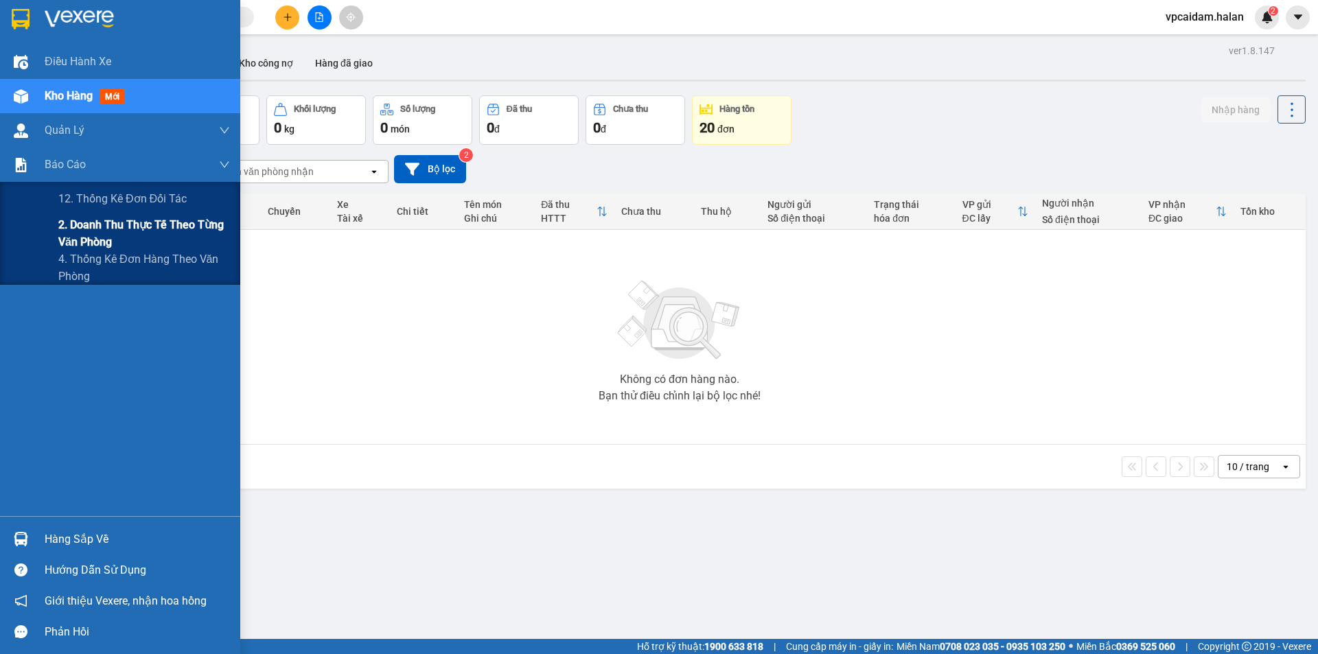
click at [78, 242] on span "2. Doanh thu thực tế theo từng văn phòng" at bounding box center [144, 233] width 172 height 34
